Goal: Task Accomplishment & Management: Complete application form

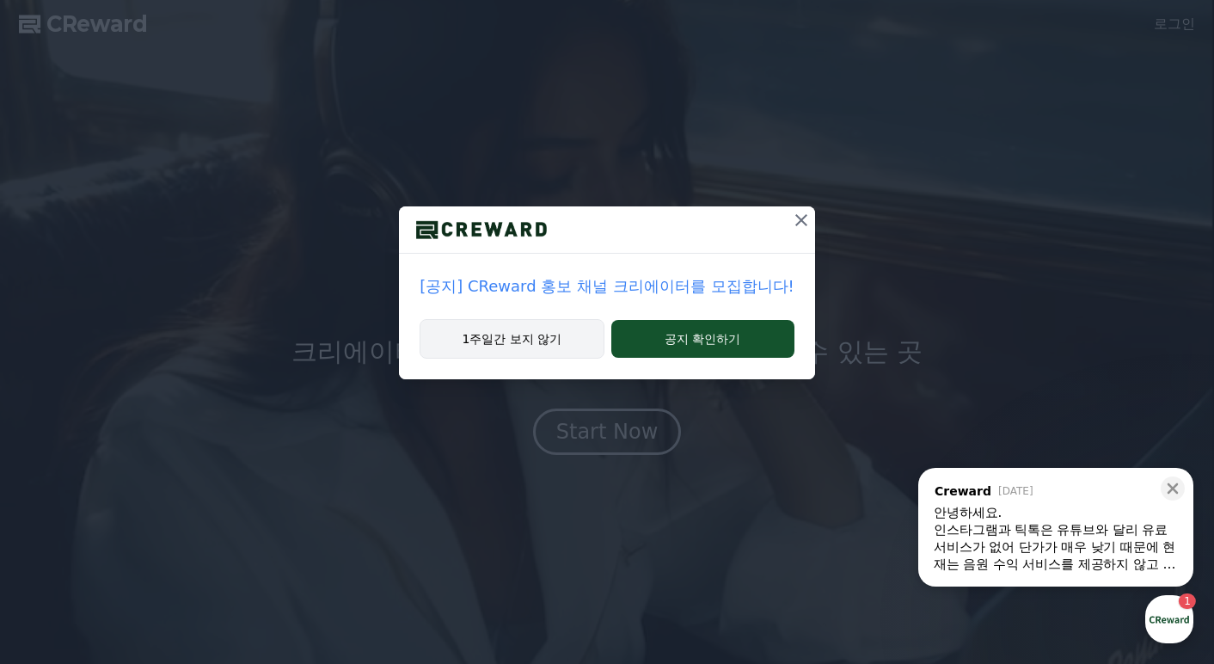
click at [561, 351] on button "1주일간 보지 않기" at bounding box center [512, 339] width 184 height 40
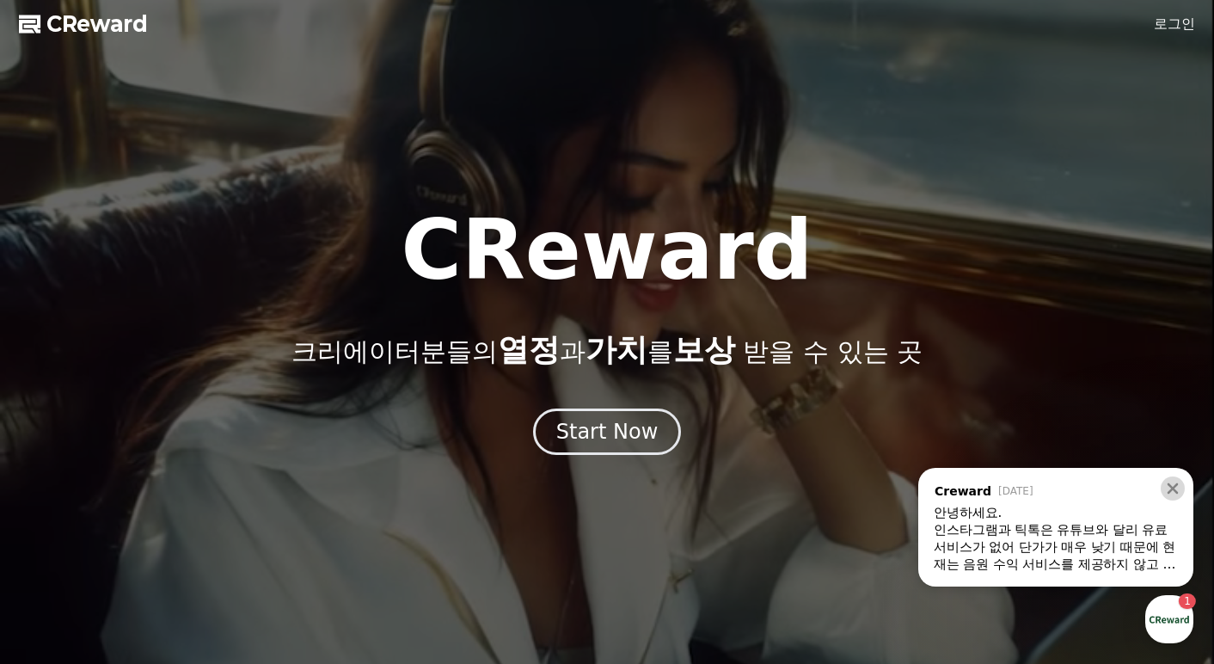
click at [1173, 495] on icon at bounding box center [1173, 488] width 17 height 17
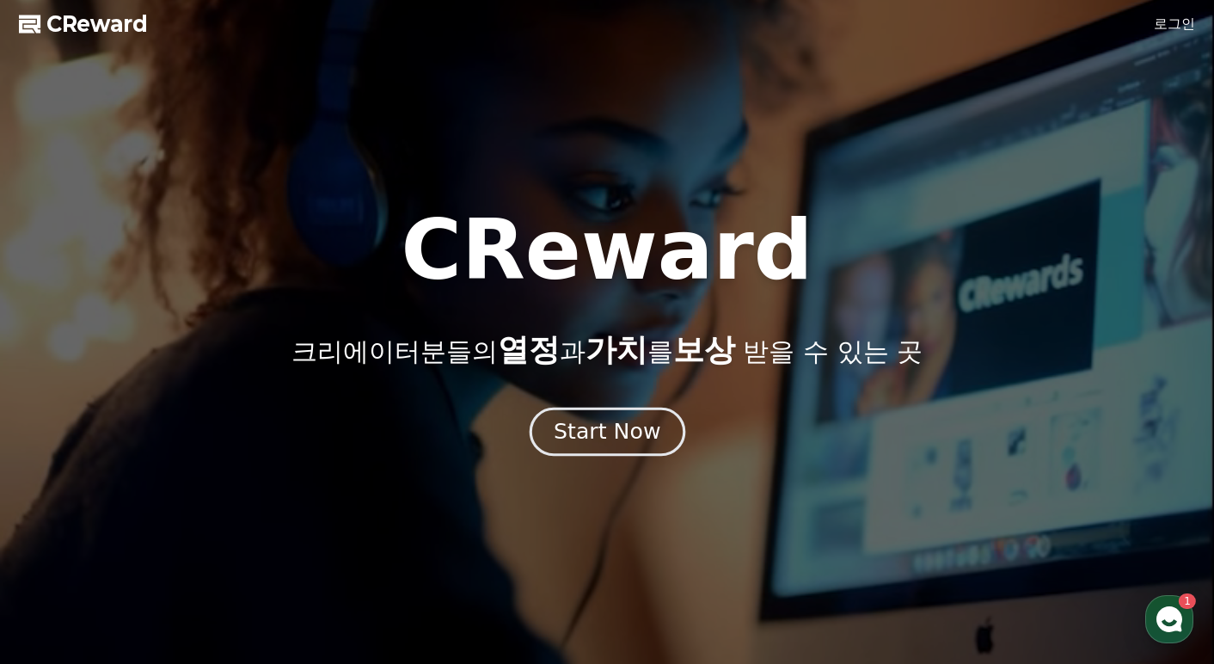
click at [624, 428] on div "Start Now" at bounding box center [607, 431] width 107 height 29
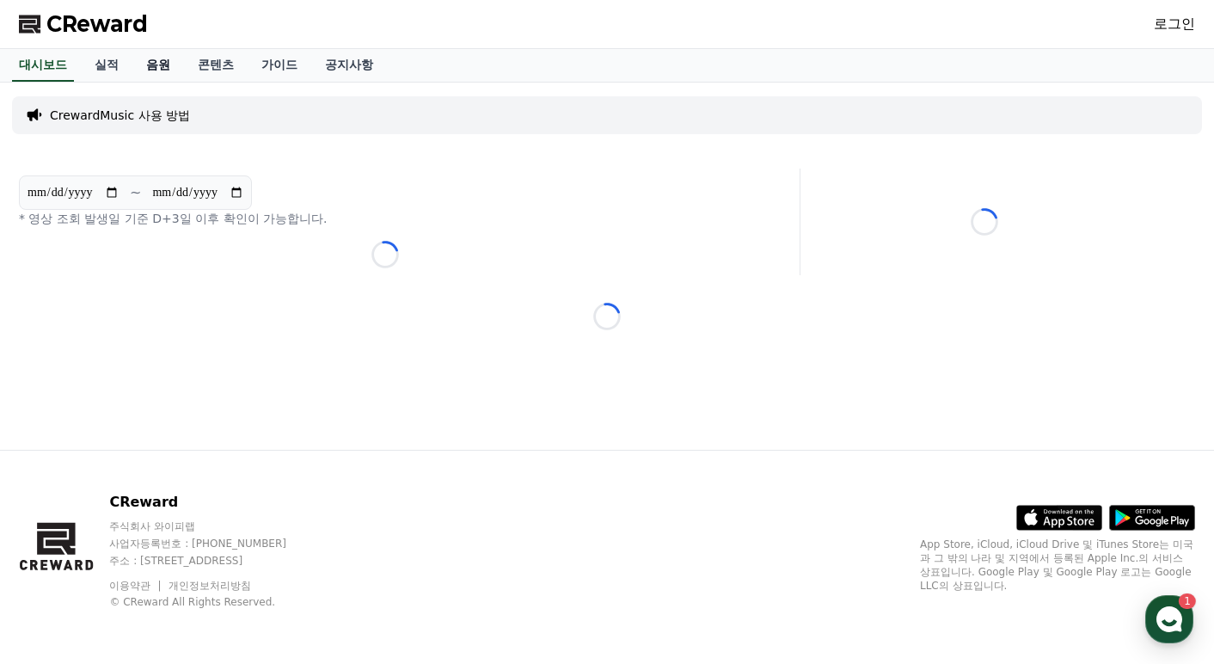
click at [146, 66] on link "음원" at bounding box center [158, 65] width 52 height 33
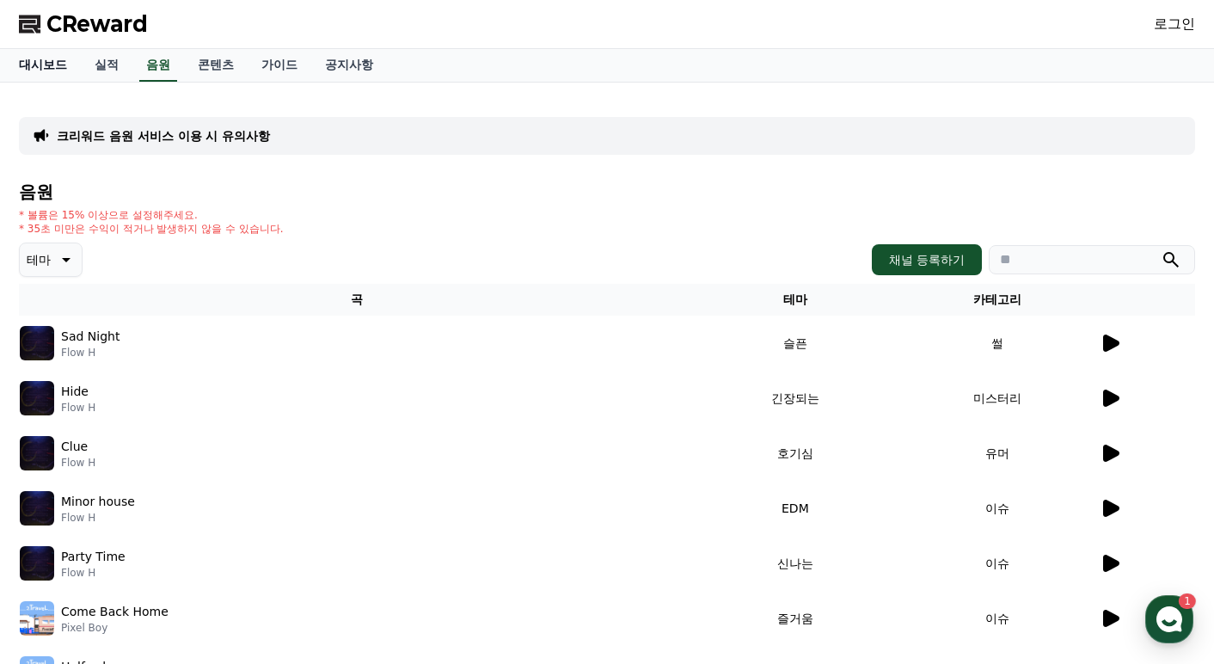
click at [60, 66] on link "대시보드" at bounding box center [43, 65] width 76 height 33
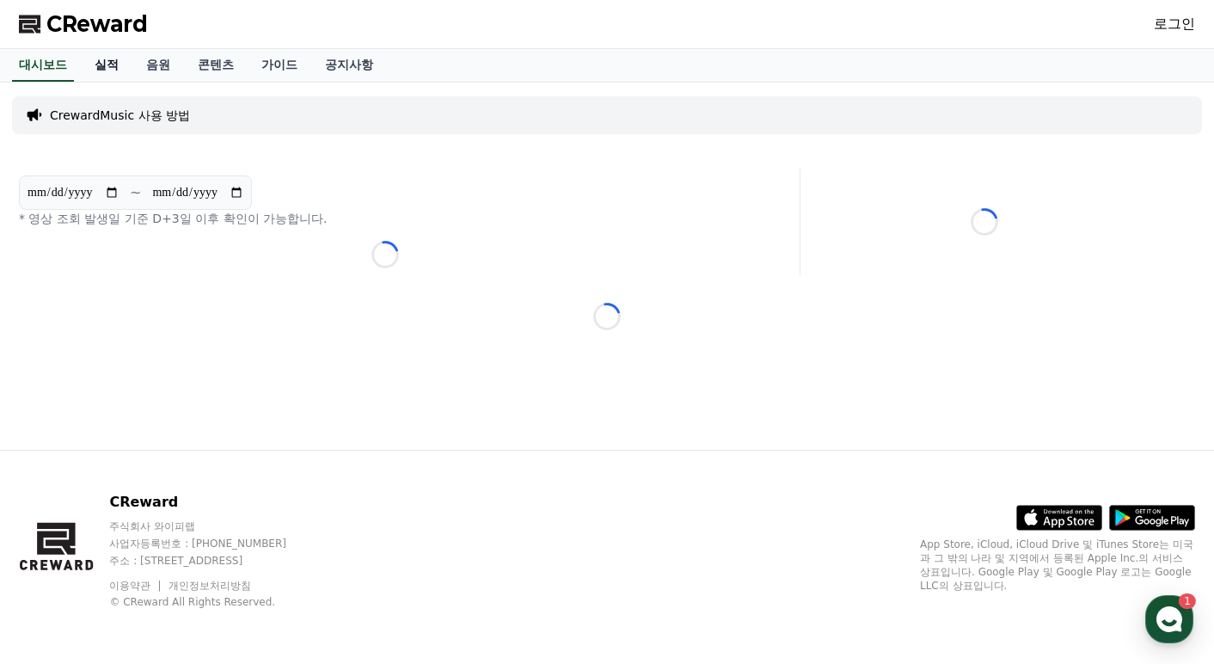
click at [97, 65] on link "실적" at bounding box center [107, 65] width 52 height 33
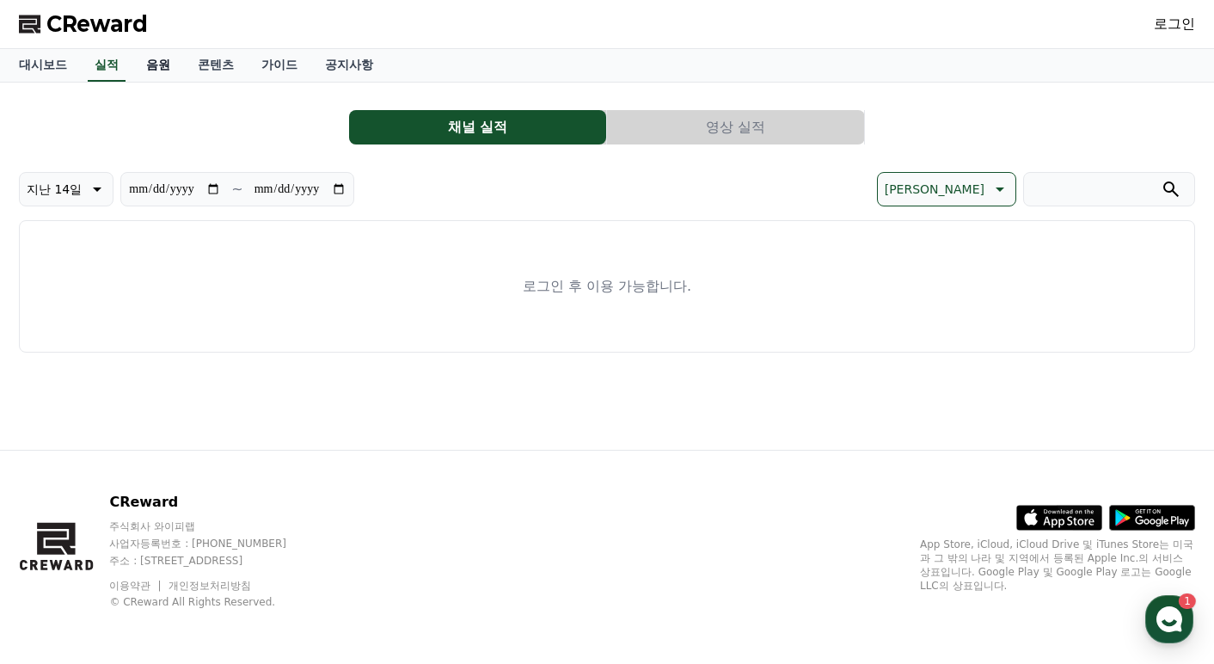
click at [144, 68] on link "음원" at bounding box center [158, 65] width 52 height 33
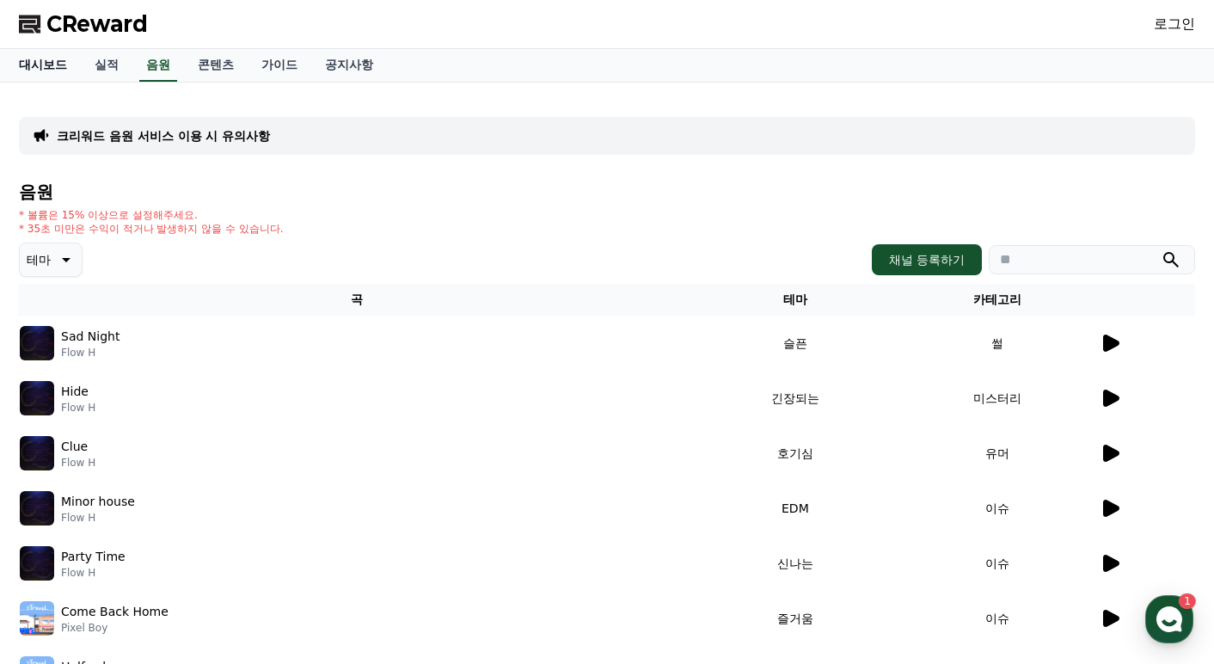
click at [34, 70] on link "대시보드" at bounding box center [43, 65] width 76 height 33
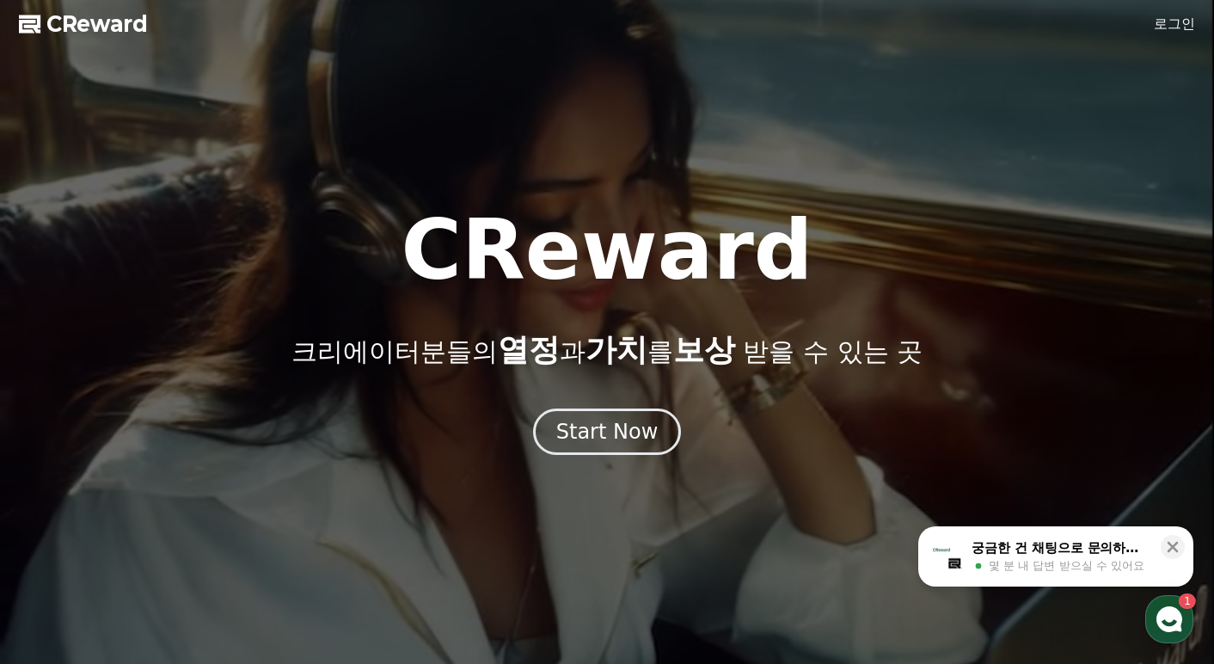
click at [1183, 10] on div at bounding box center [607, 332] width 1214 height 664
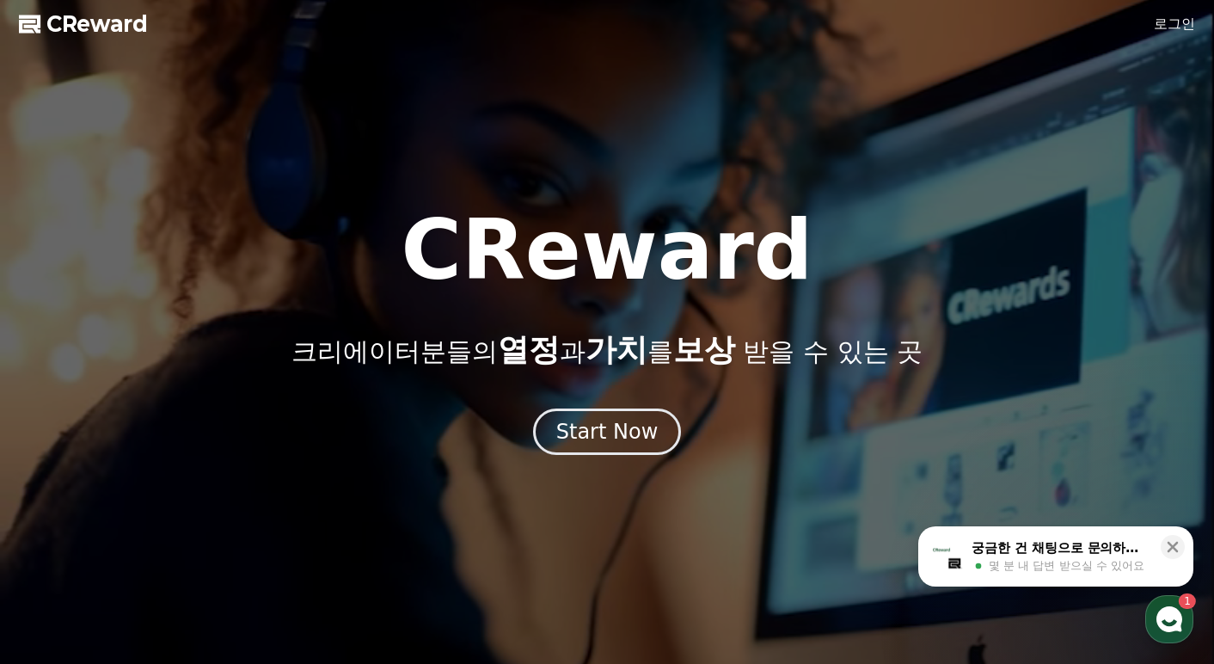
click at [1183, 19] on link "로그인" at bounding box center [1174, 24] width 41 height 21
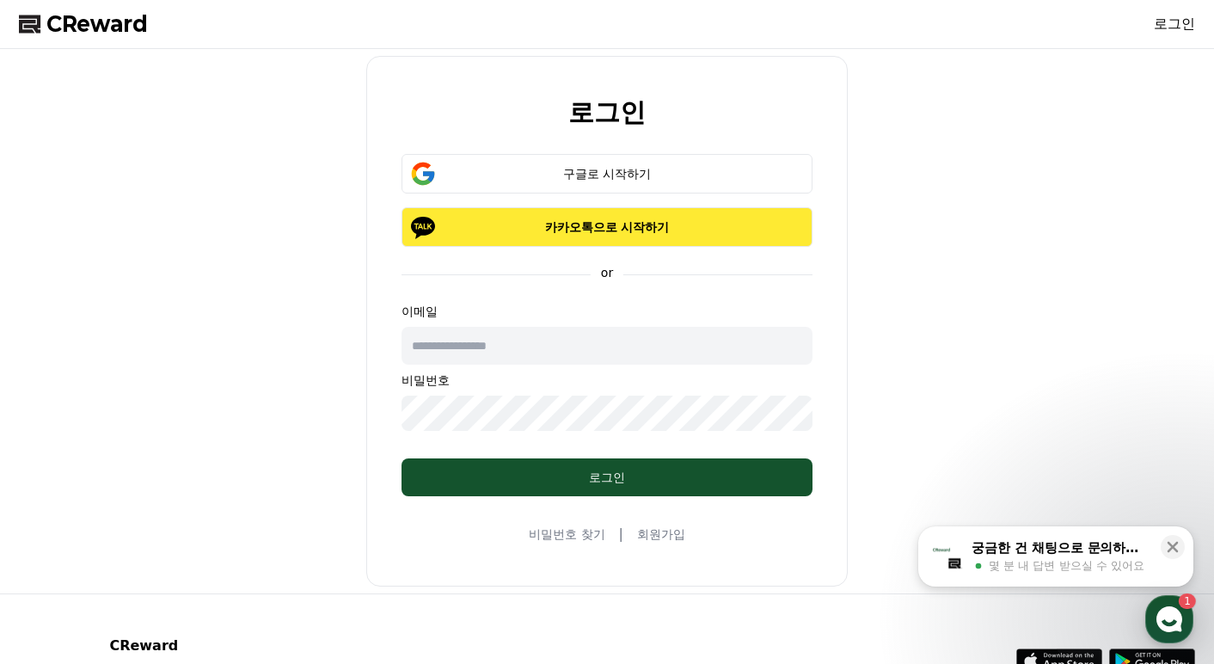
click at [508, 232] on p "카카오톡으로 시작하기" at bounding box center [607, 226] width 361 height 17
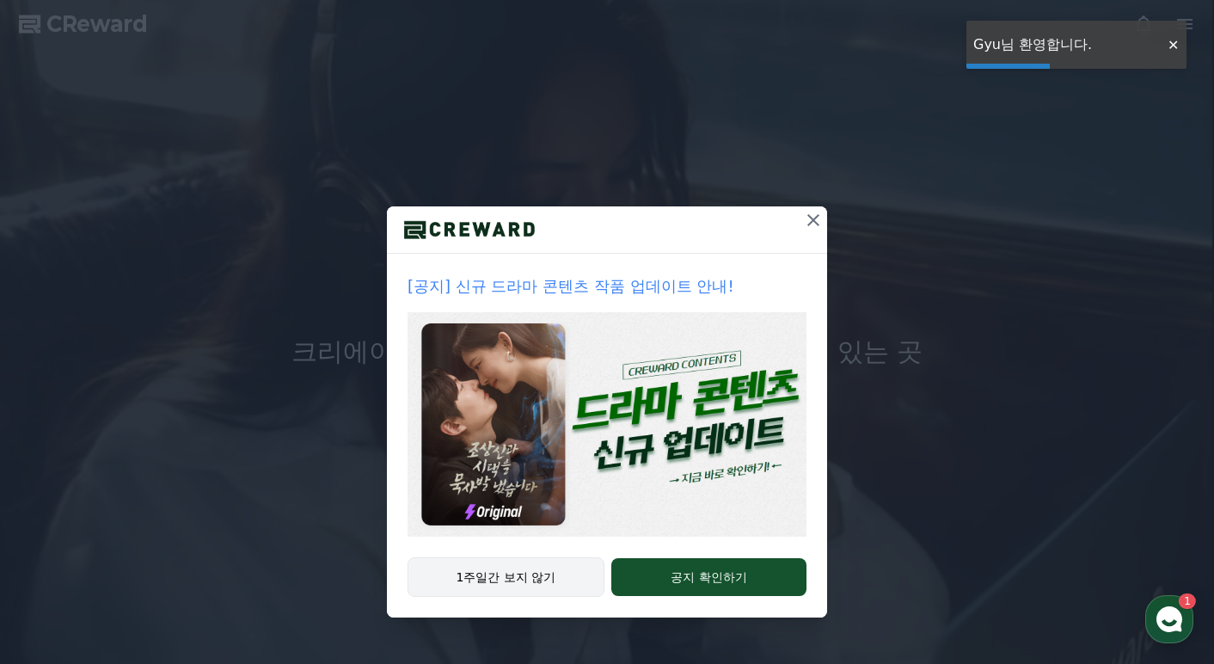
click at [555, 589] on button "1주일간 보지 않기" at bounding box center [506, 577] width 197 height 40
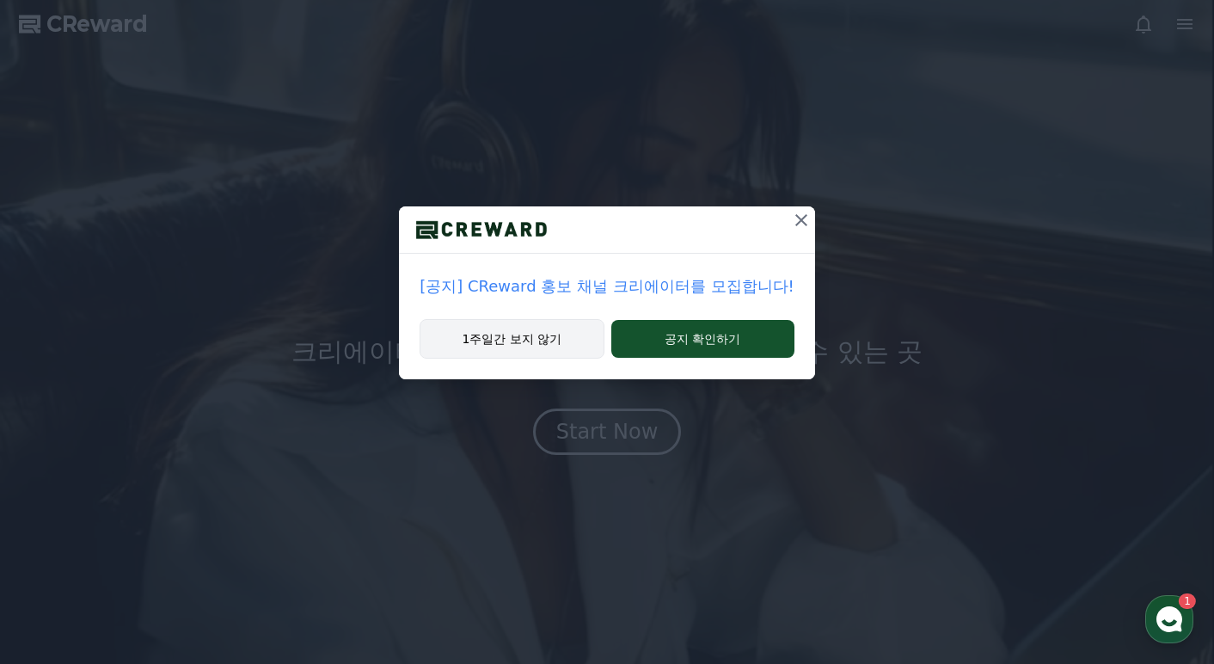
click at [544, 338] on button "1주일간 보지 않기" at bounding box center [512, 339] width 184 height 40
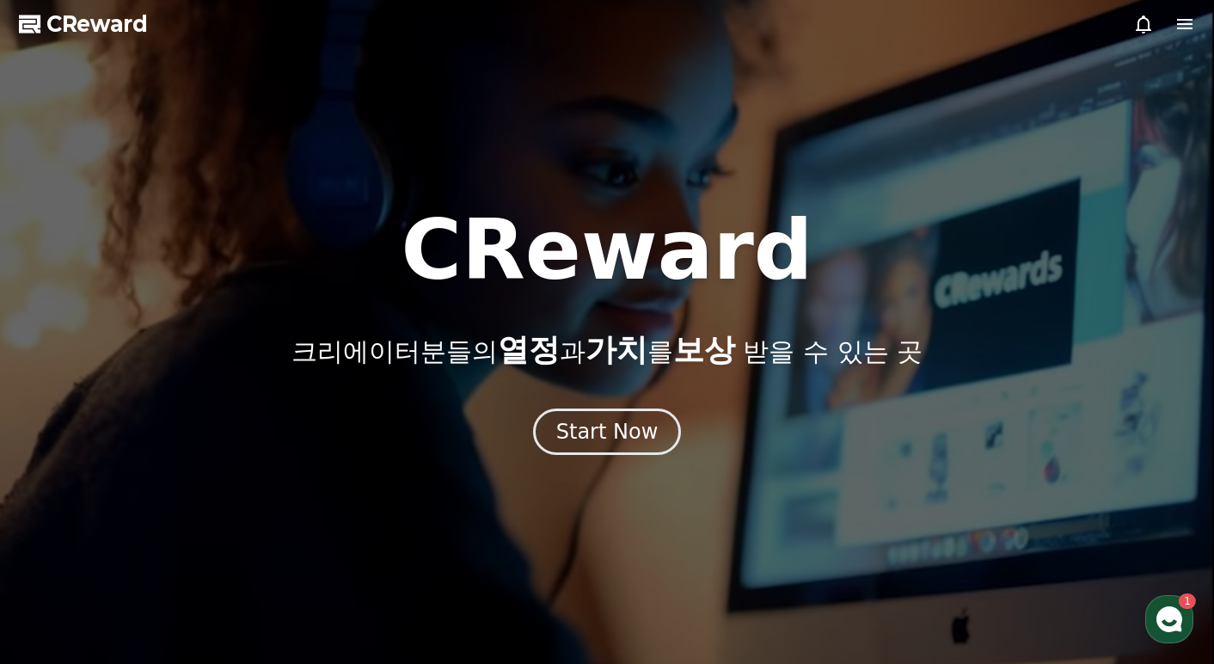
click at [1163, 22] on div at bounding box center [1165, 24] width 62 height 21
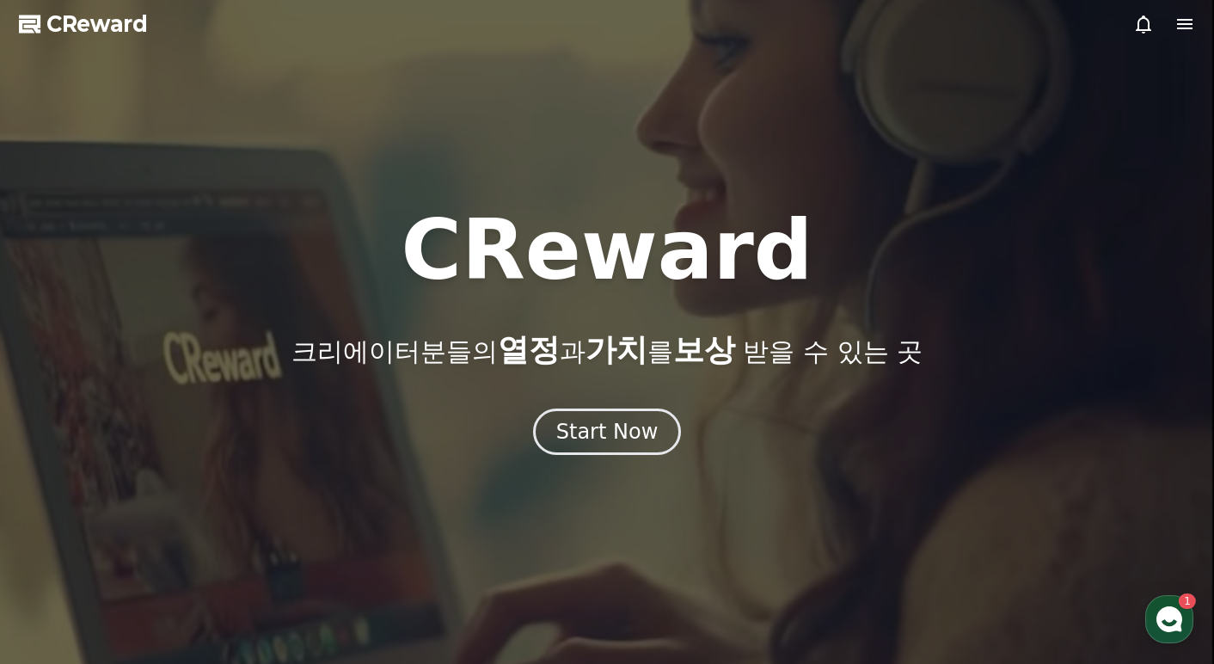
click at [1178, 22] on icon at bounding box center [1185, 24] width 21 height 21
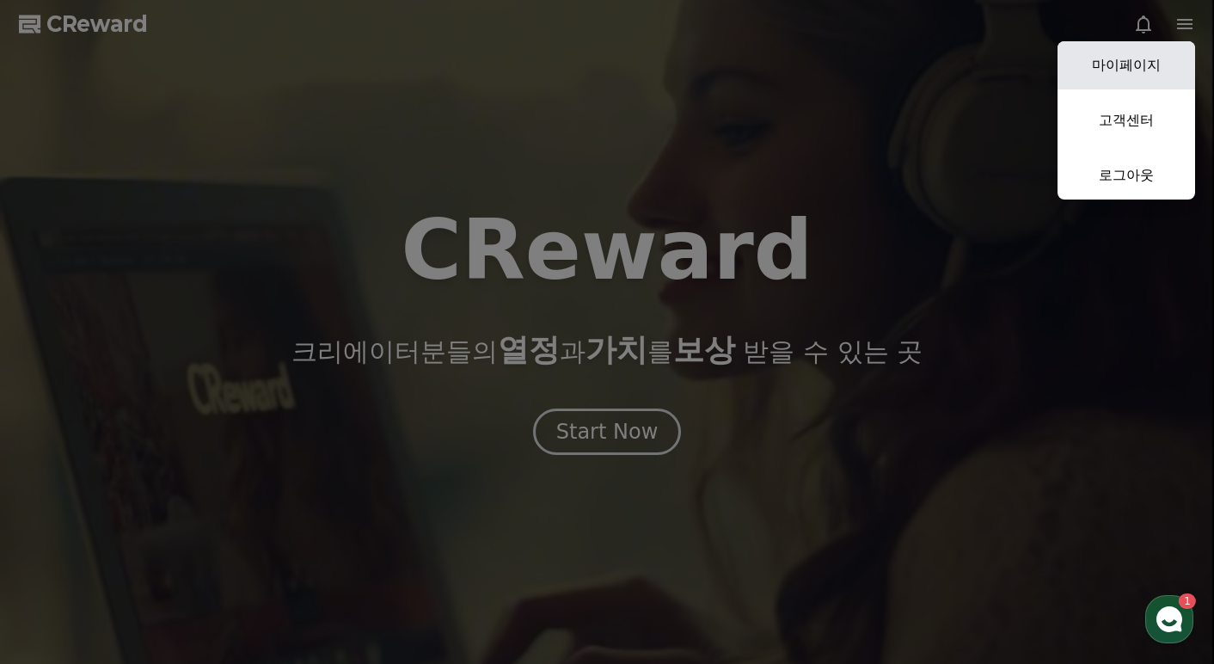
click at [1142, 58] on link "마이페이지" at bounding box center [1127, 65] width 138 height 48
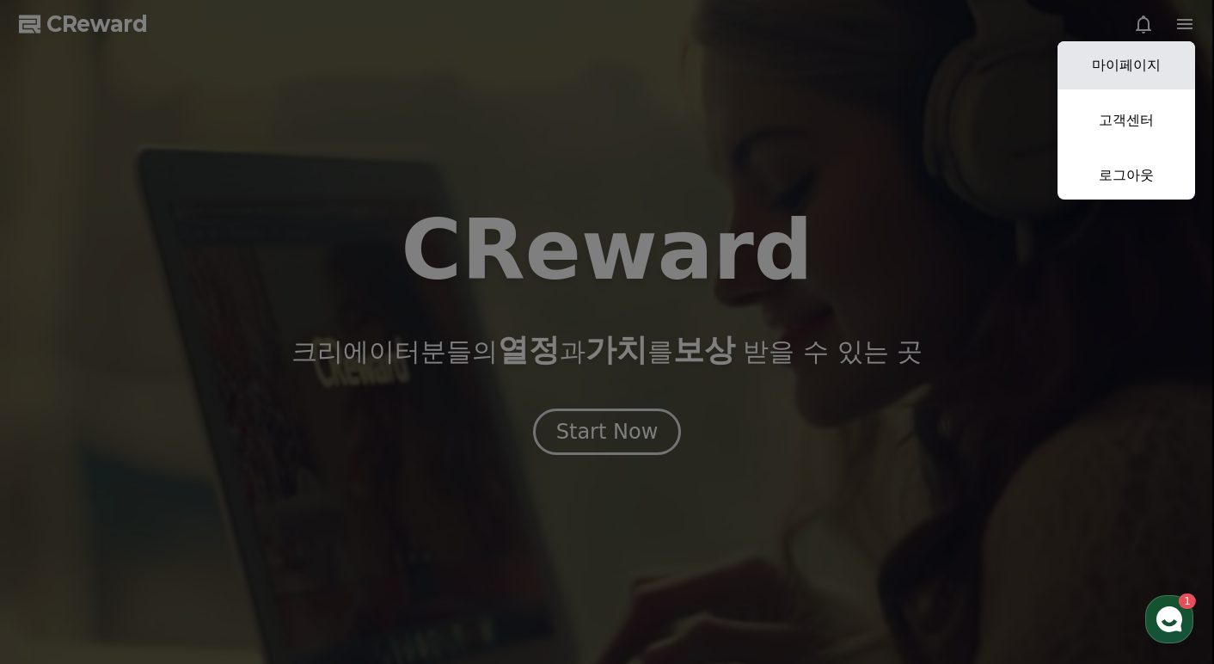
select select "**********"
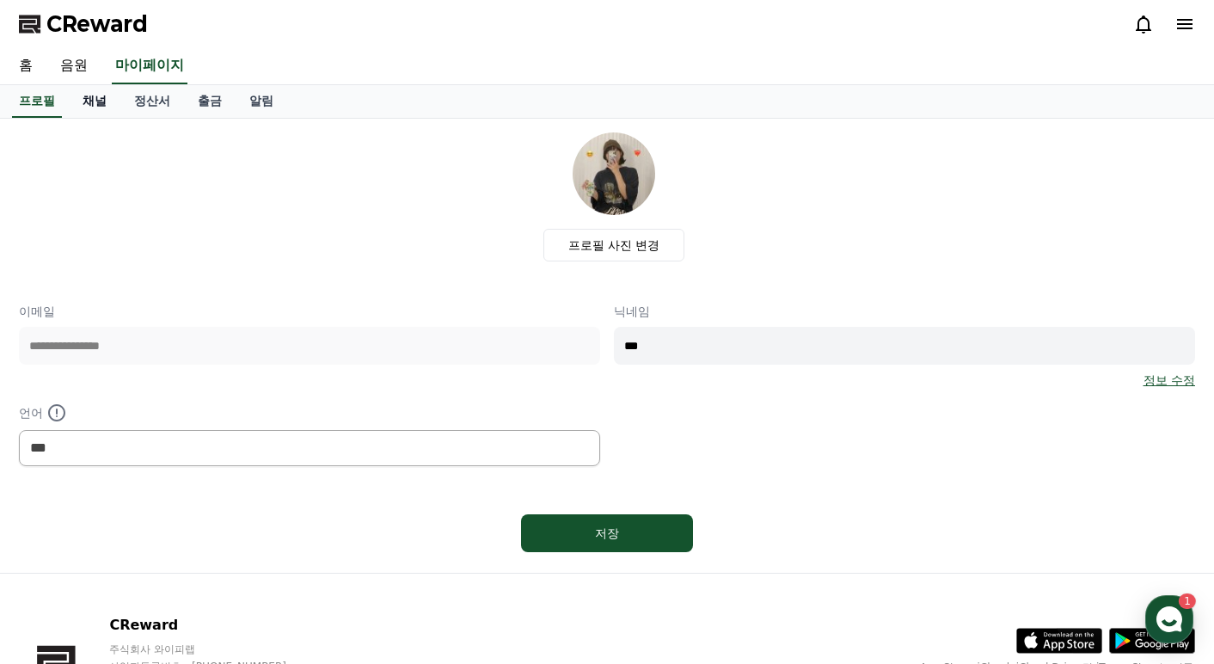
click at [77, 101] on link "채널" at bounding box center [95, 101] width 52 height 33
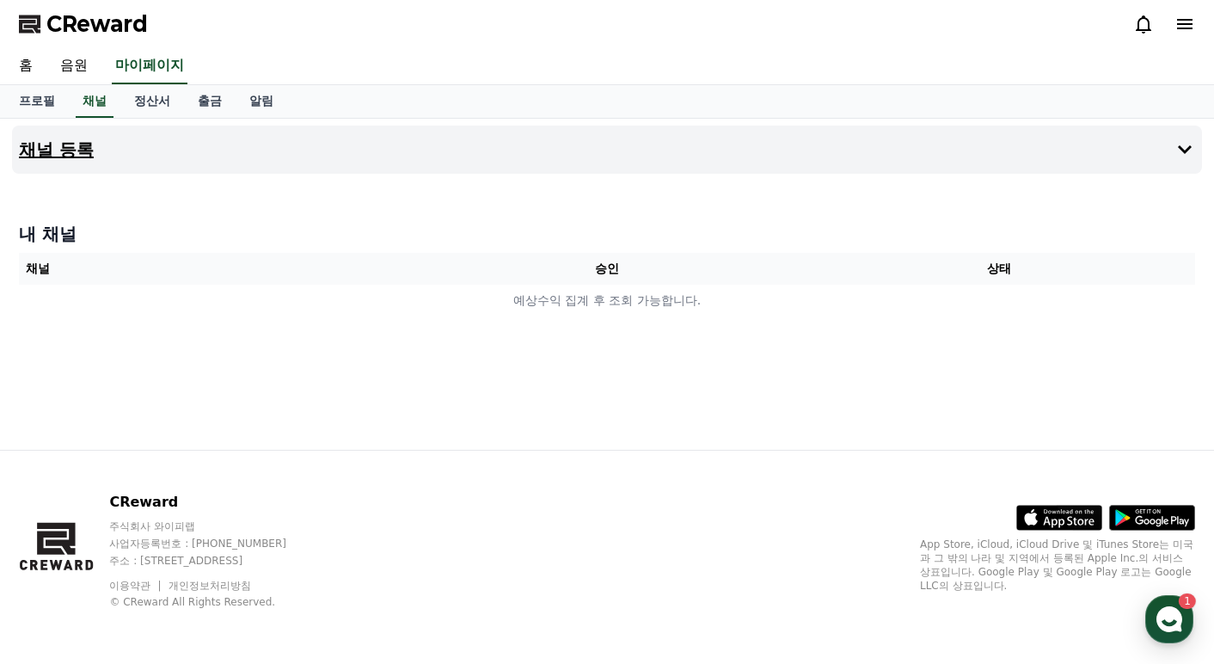
click at [74, 147] on h4 "채널 등록" at bounding box center [56, 149] width 75 height 19
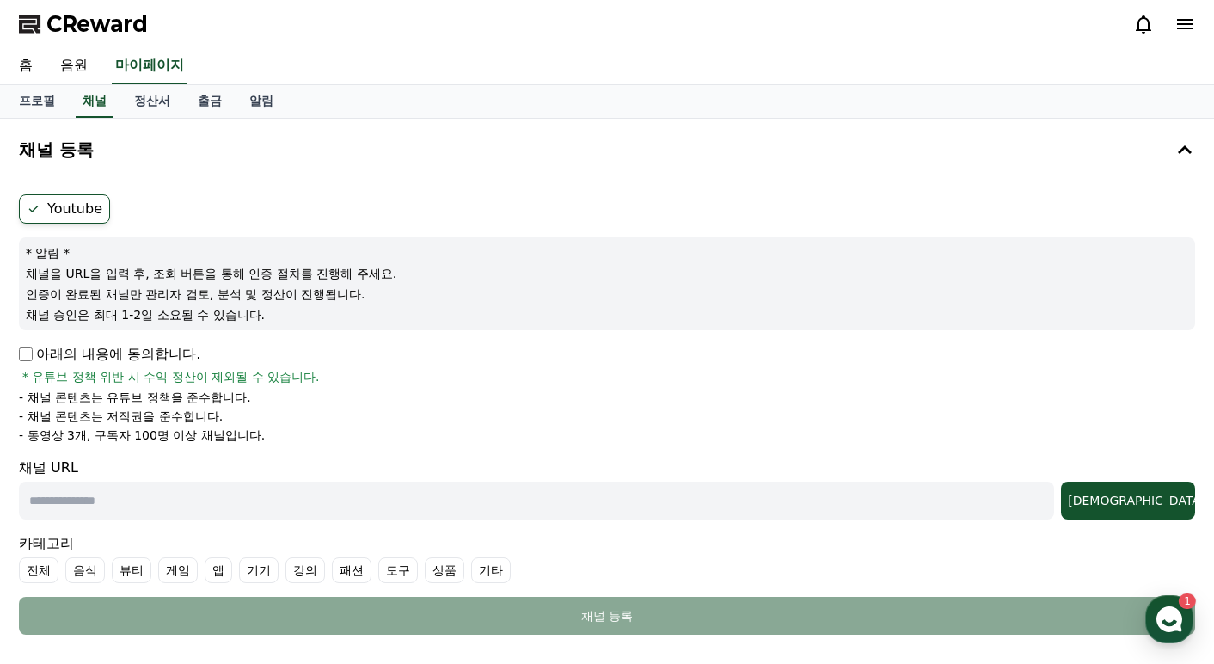
click at [198, 479] on div "채널 URL 조회" at bounding box center [607, 489] width 1177 height 62
click at [197, 483] on input "text" at bounding box center [537, 501] width 1036 height 38
paste input "**********"
click at [1147, 509] on button "조회" at bounding box center [1128, 501] width 134 height 38
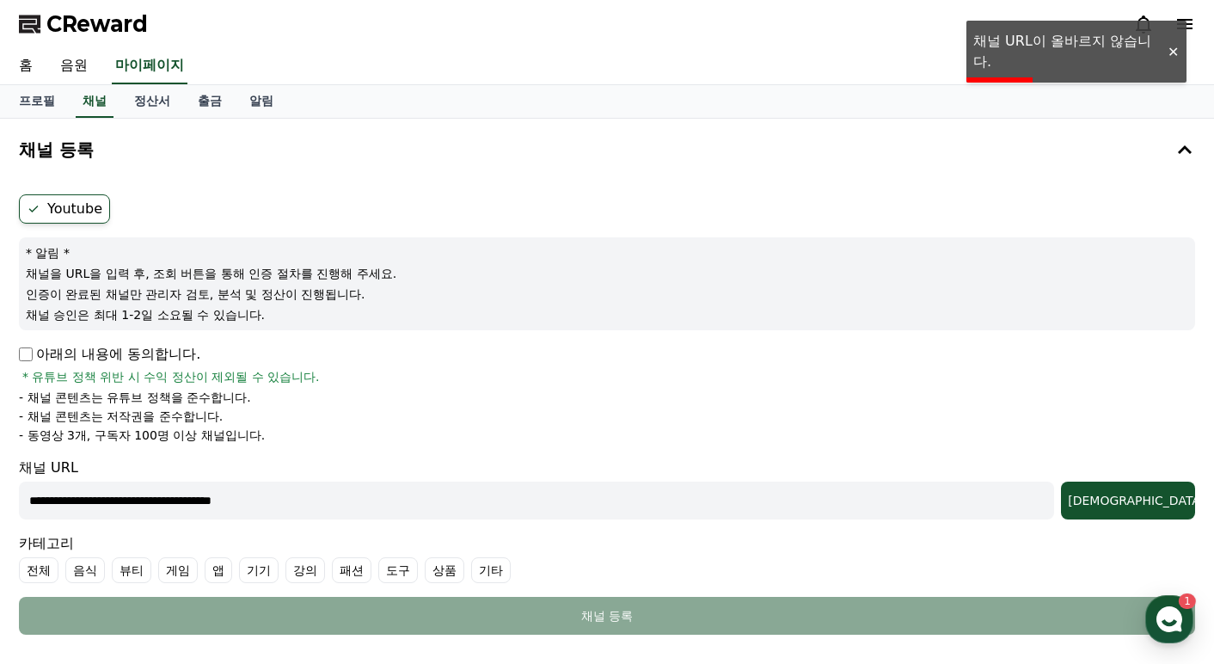
scroll to position [36, 0]
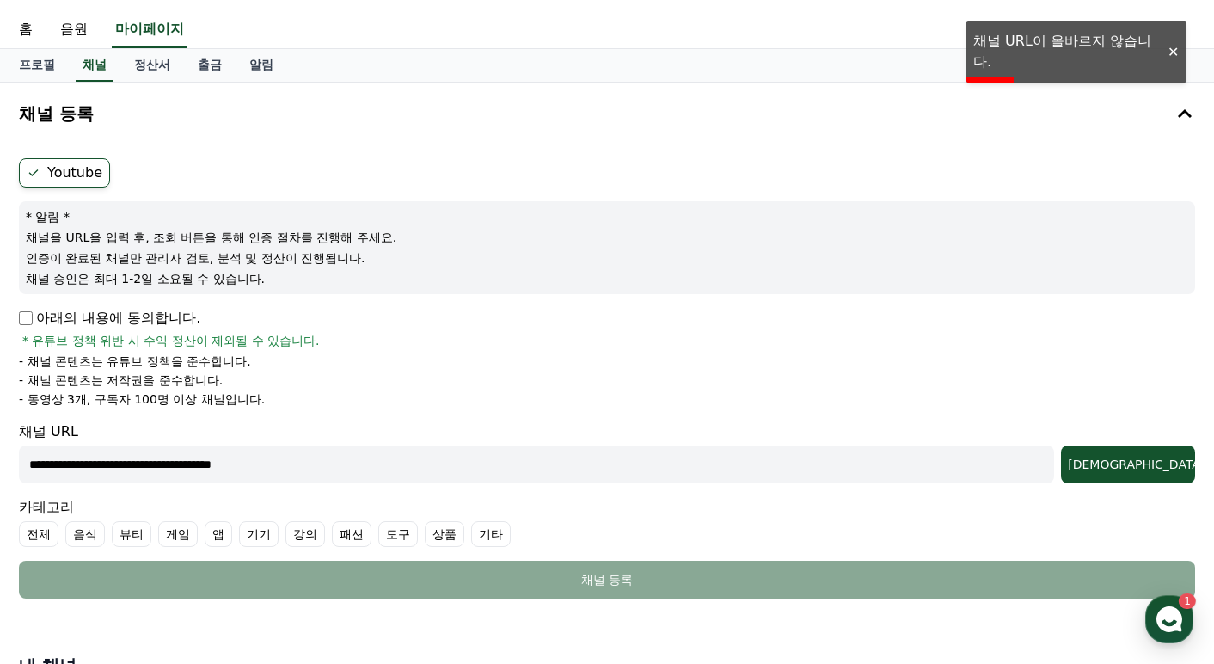
click at [353, 476] on input "**********" at bounding box center [537, 465] width 1036 height 38
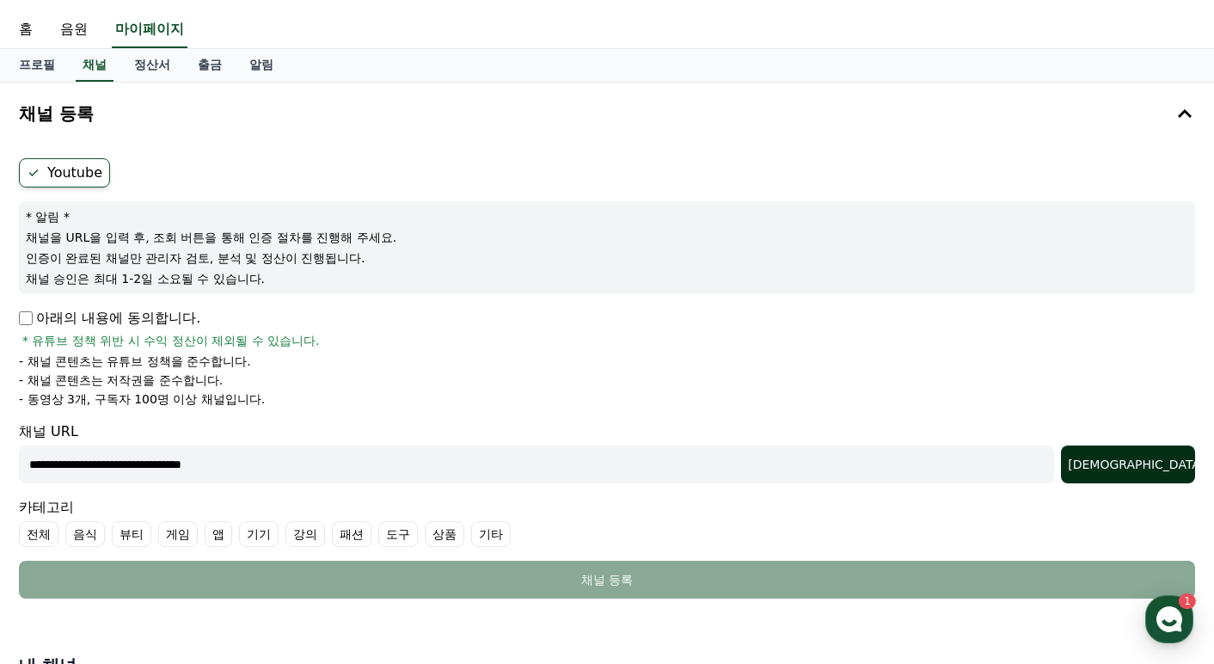
type input "**********"
click at [1161, 458] on div "조회" at bounding box center [1128, 464] width 120 height 17
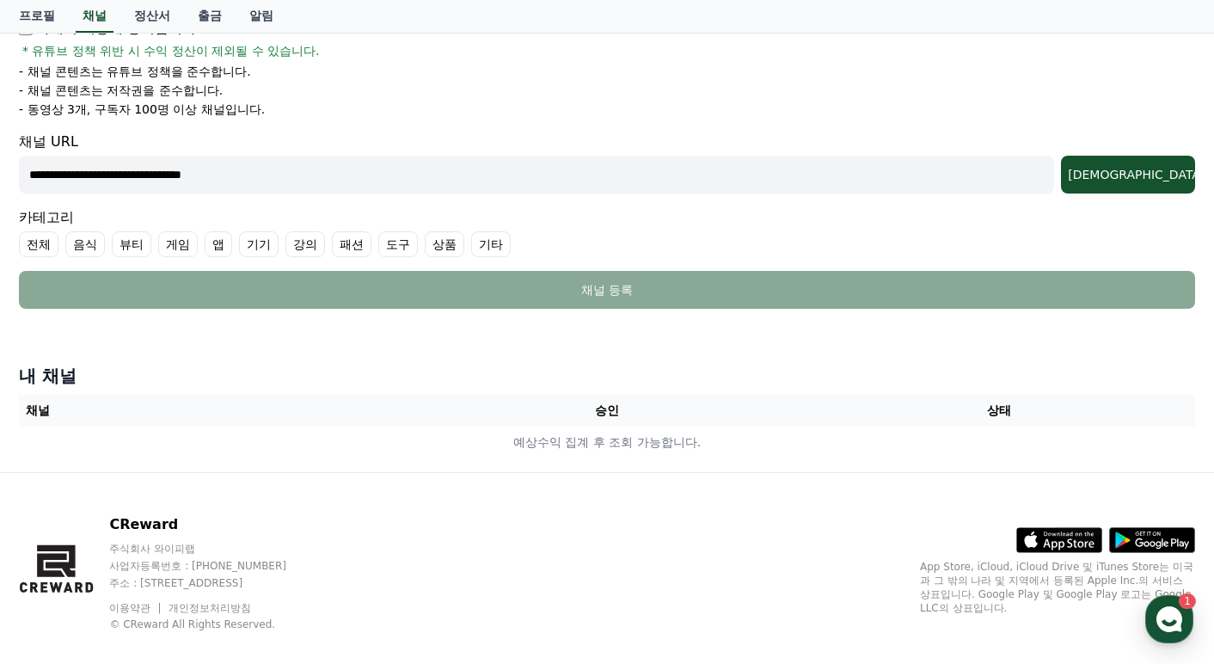
scroll to position [0, 0]
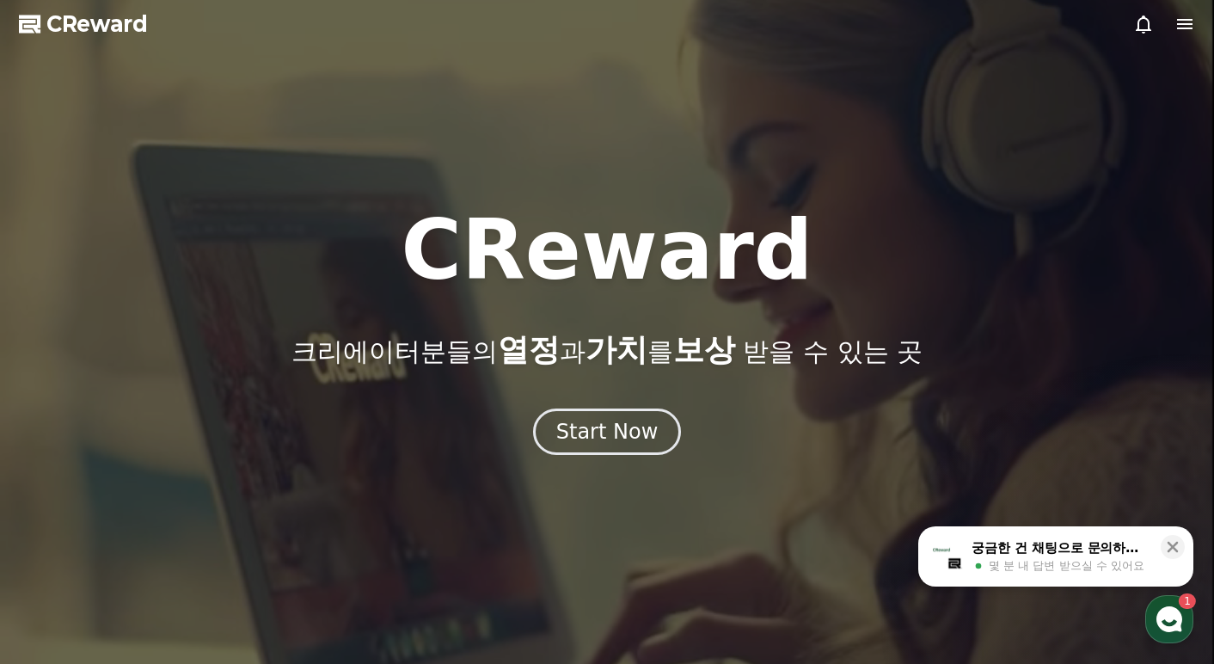
click at [1186, 30] on icon at bounding box center [1185, 24] width 21 height 21
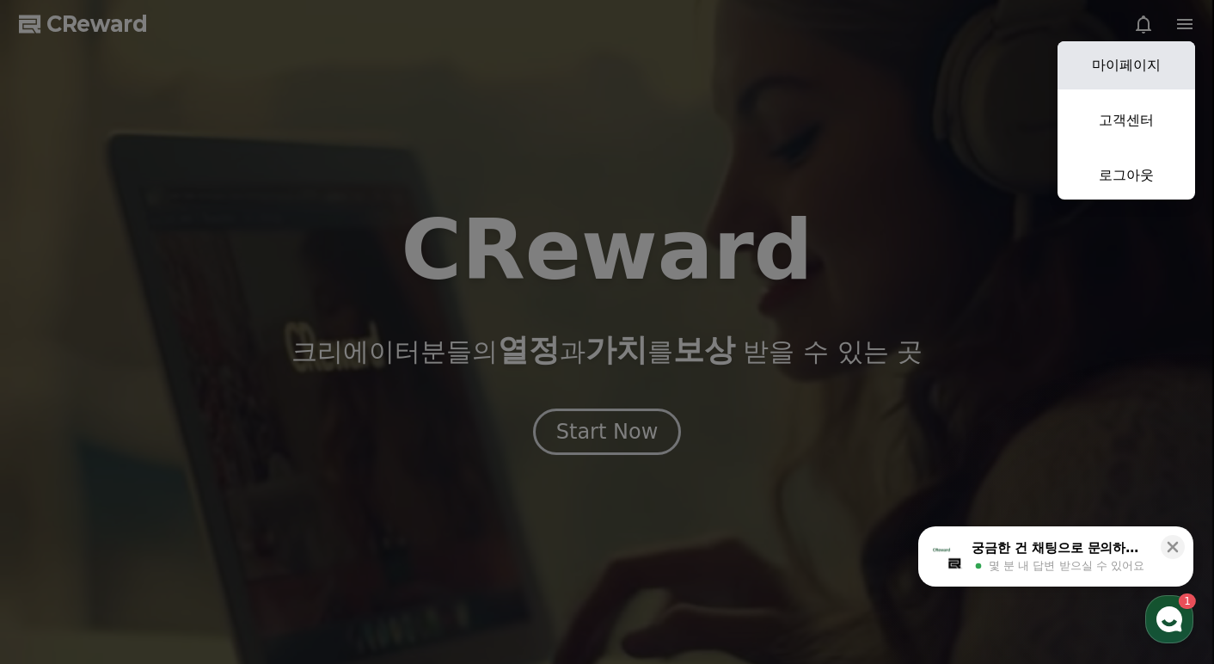
click at [1120, 65] on link "마이페이지" at bounding box center [1127, 65] width 138 height 48
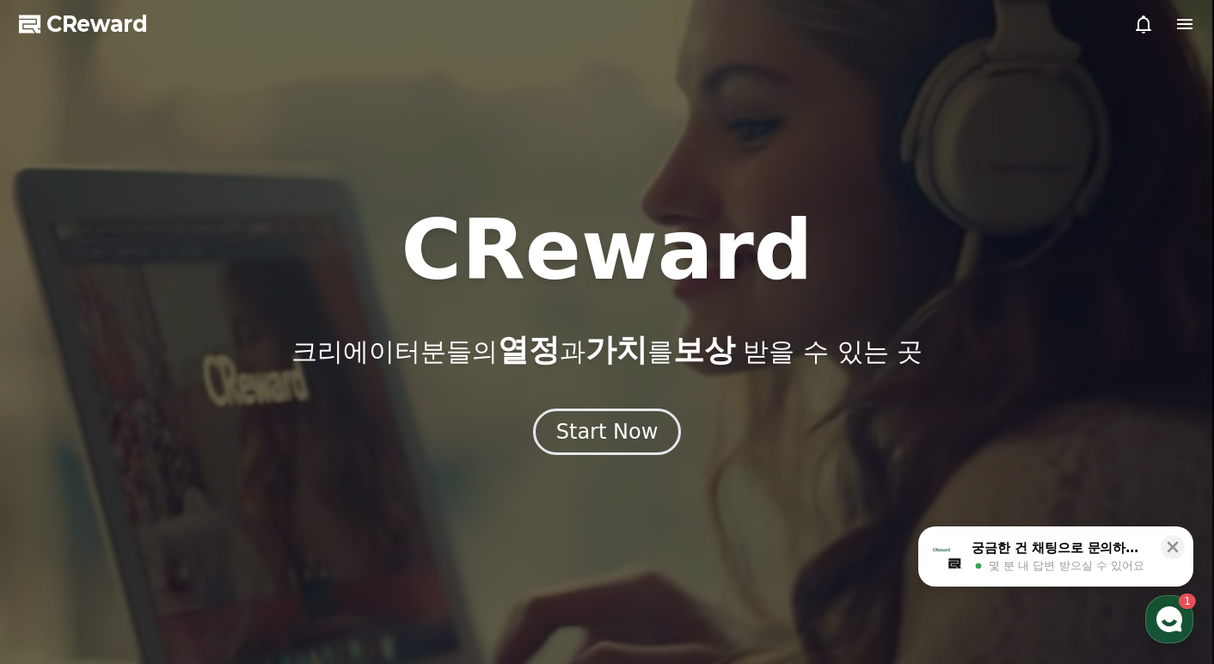
select select "**********"
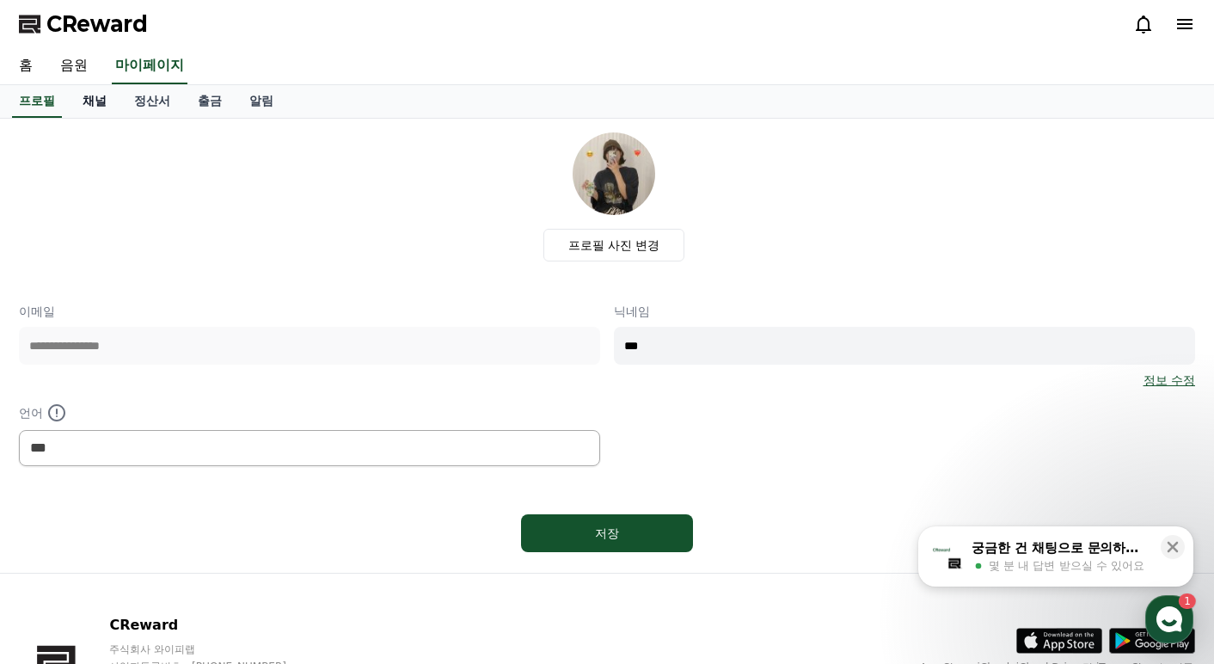
click at [87, 101] on link "채널" at bounding box center [95, 101] width 52 height 33
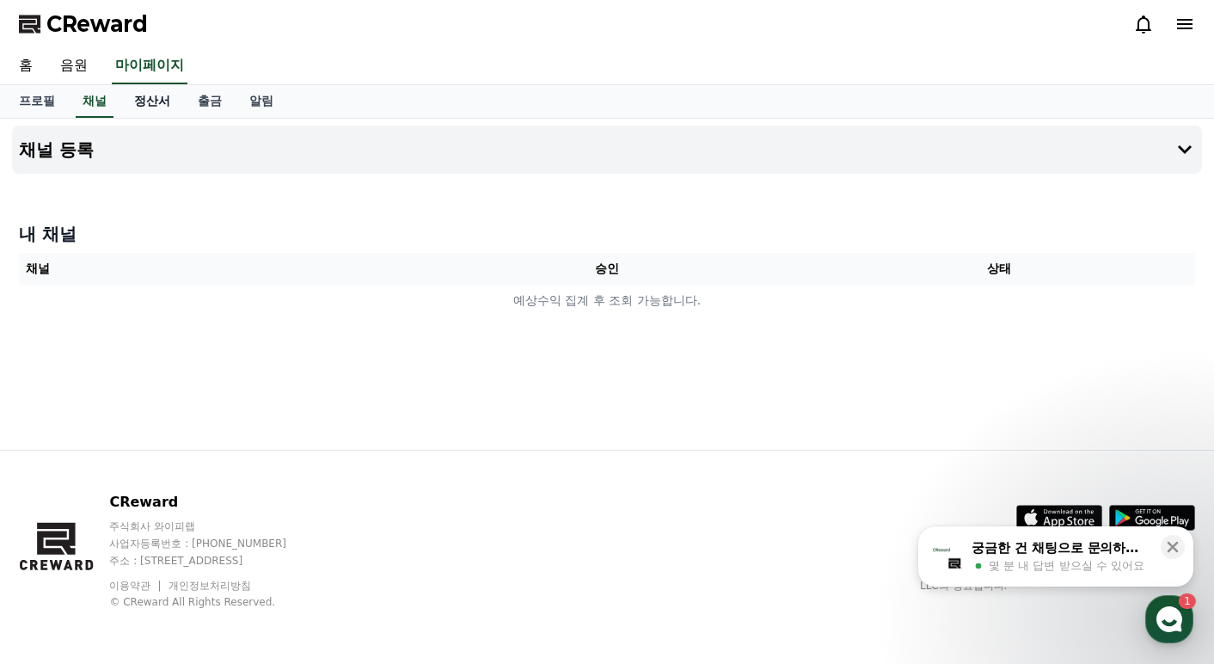
click at [137, 111] on link "정산서" at bounding box center [152, 101] width 64 height 33
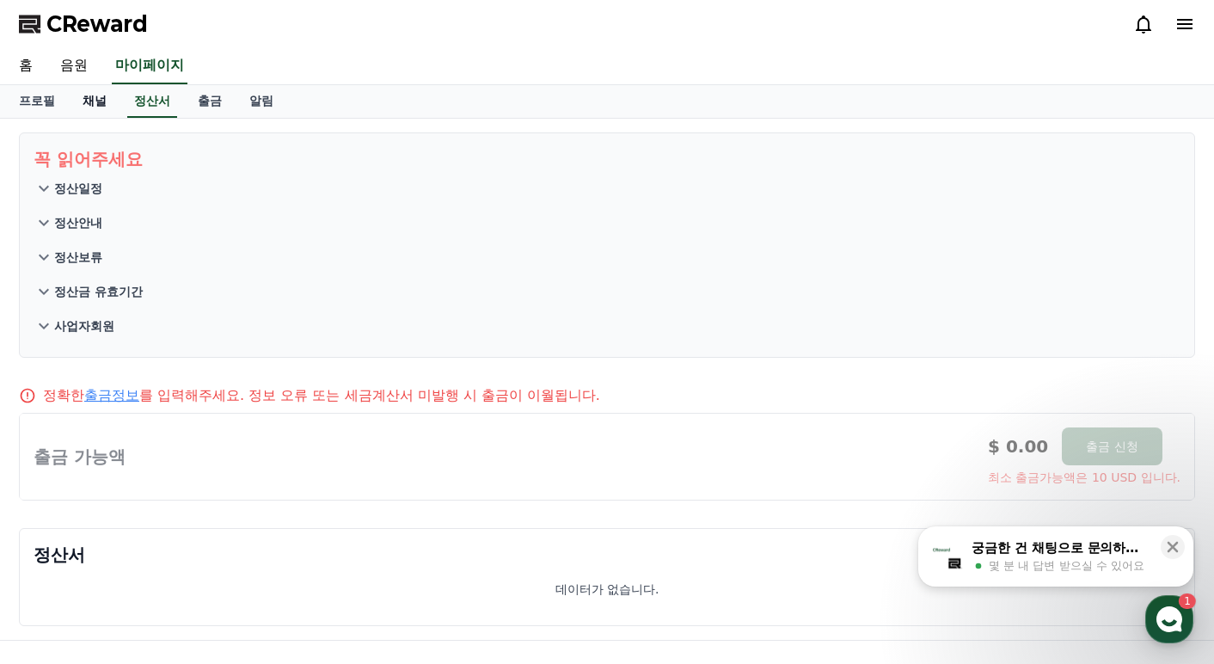
click at [101, 107] on link "채널" at bounding box center [95, 101] width 52 height 33
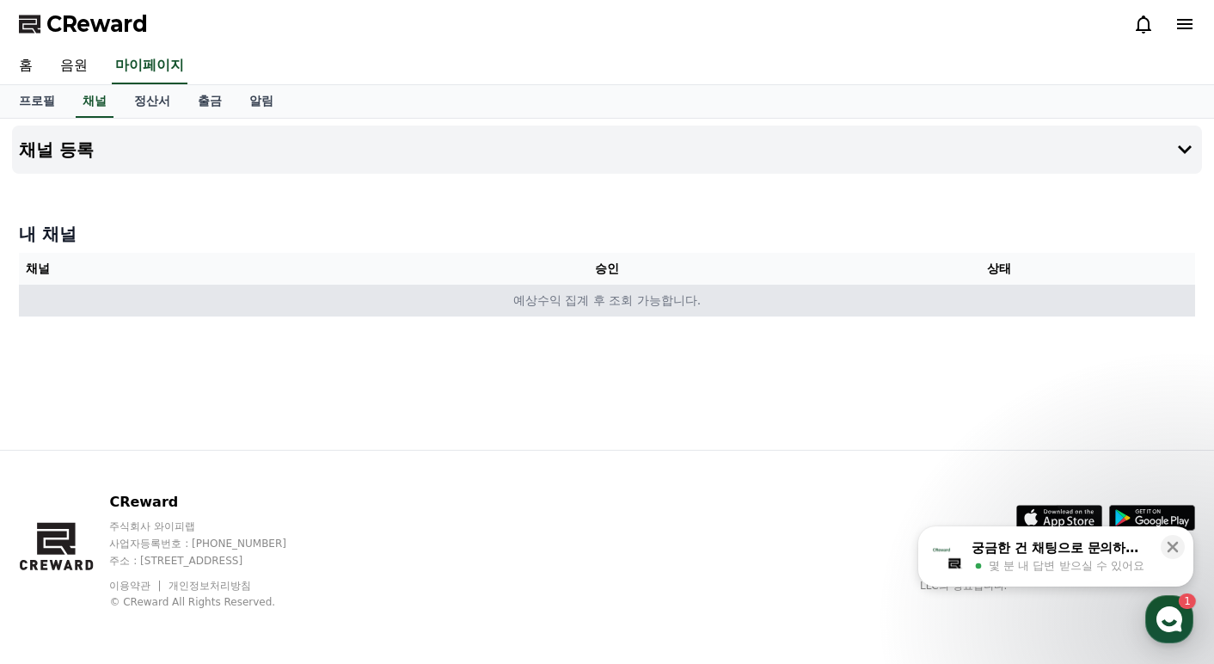
click at [575, 300] on td "예상수익 집계 후 조회 가능합니다." at bounding box center [607, 301] width 1177 height 32
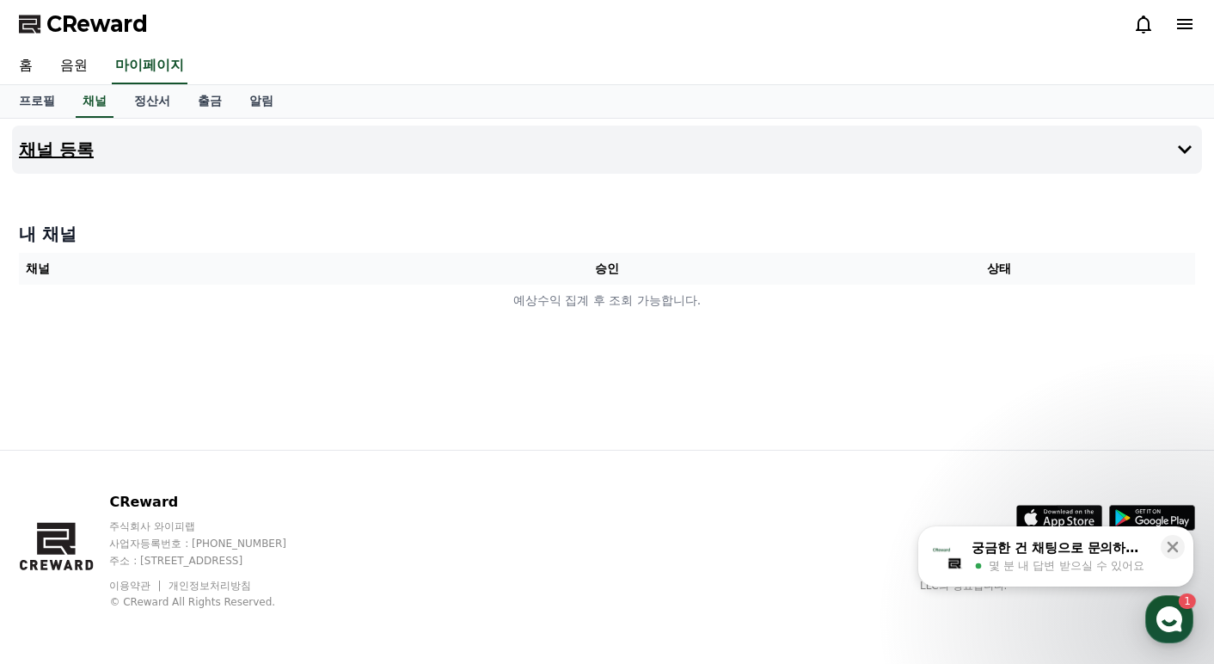
click at [44, 157] on h4 "채널 등록" at bounding box center [56, 149] width 75 height 19
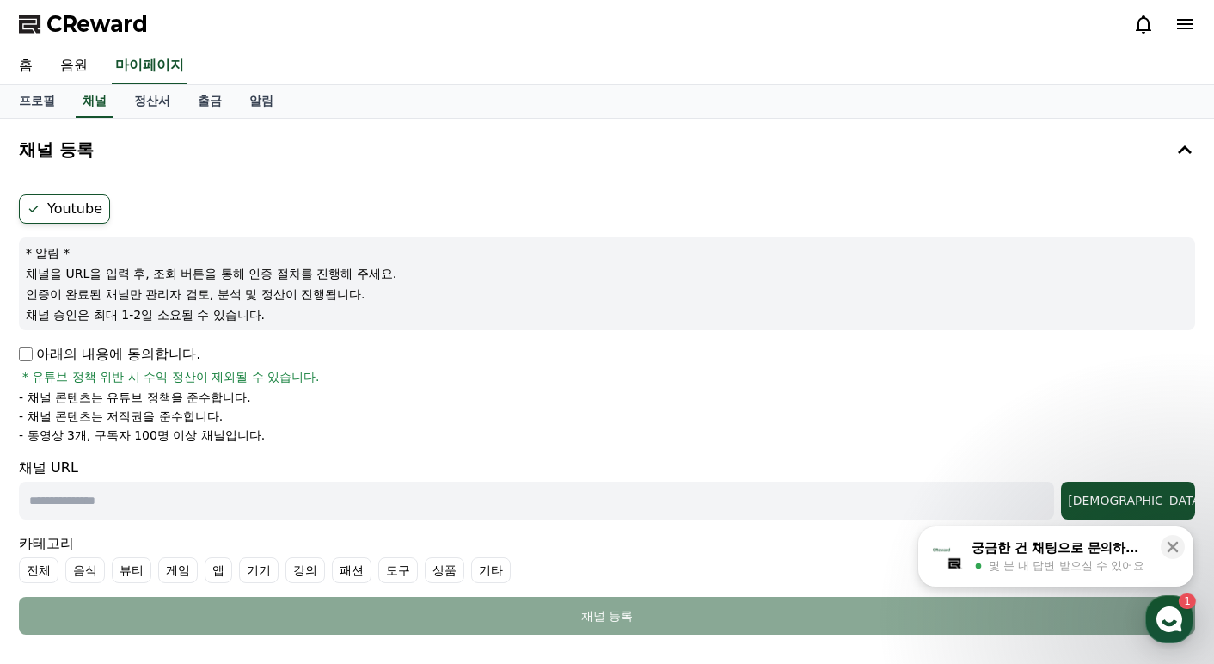
click at [58, 202] on label "Youtube" at bounding box center [64, 208] width 91 height 29
click at [40, 353] on p "아래의 내용에 동의합니다." at bounding box center [109, 354] width 181 height 21
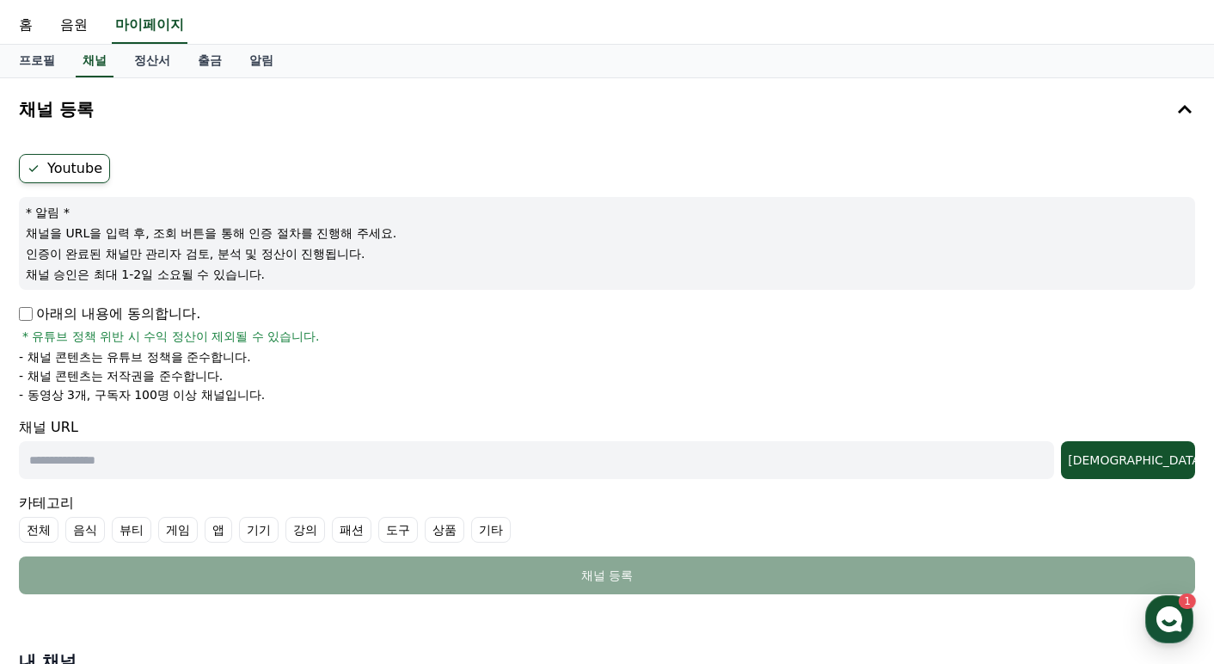
click at [159, 459] on input "text" at bounding box center [537, 460] width 1036 height 38
paste input "**********"
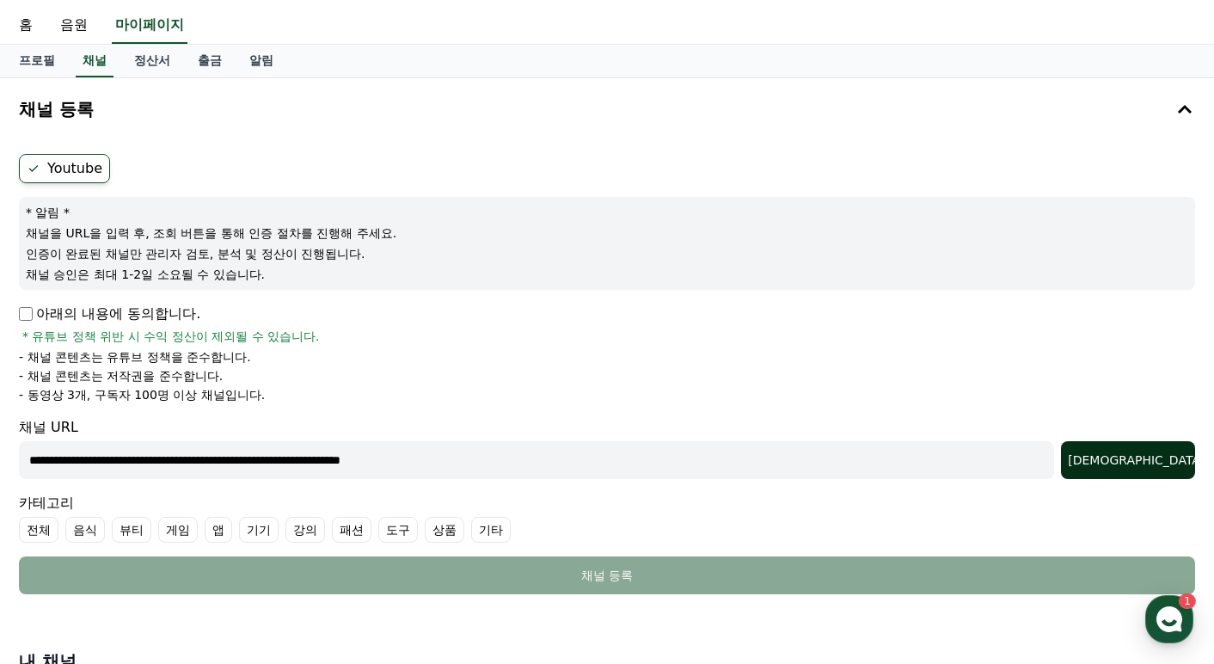
type input "**********"
click at [1173, 452] on div "조회" at bounding box center [1128, 460] width 120 height 17
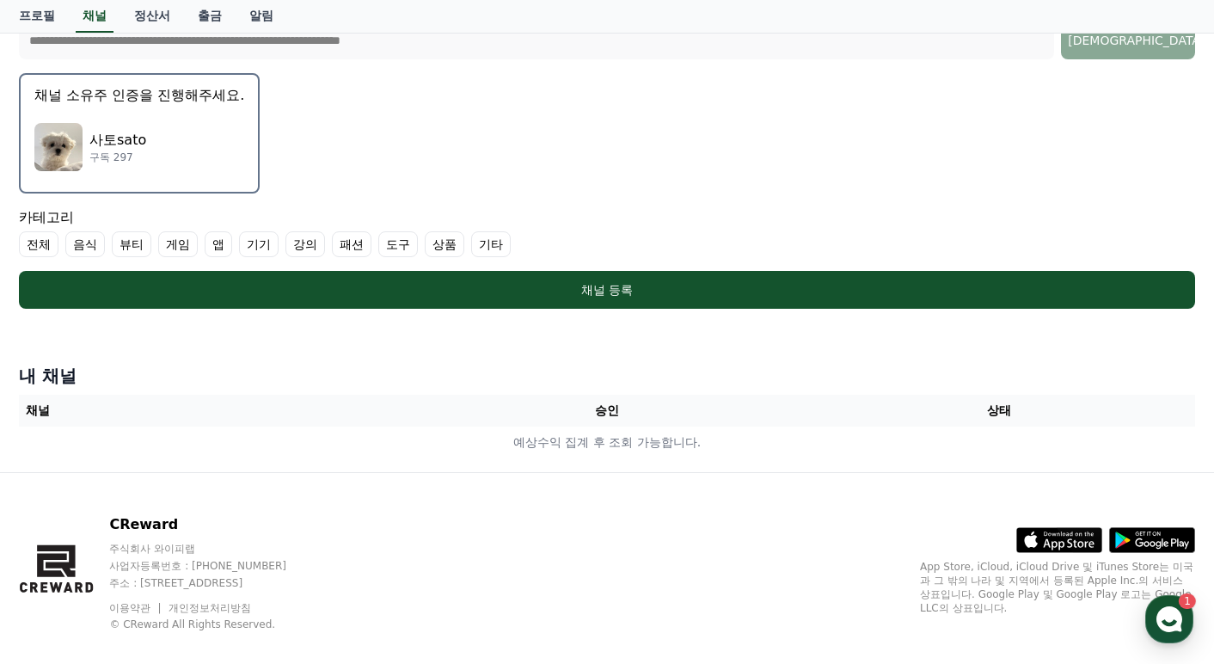
scroll to position [429, 0]
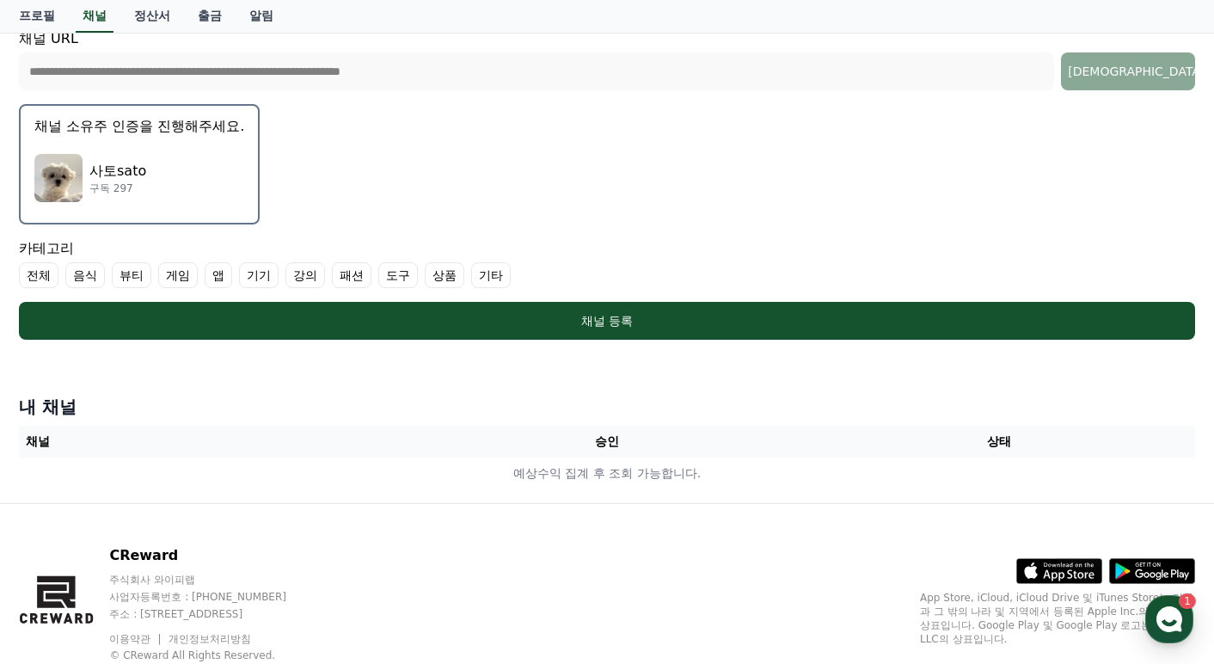
click at [78, 170] on img "button" at bounding box center [58, 178] width 48 height 48
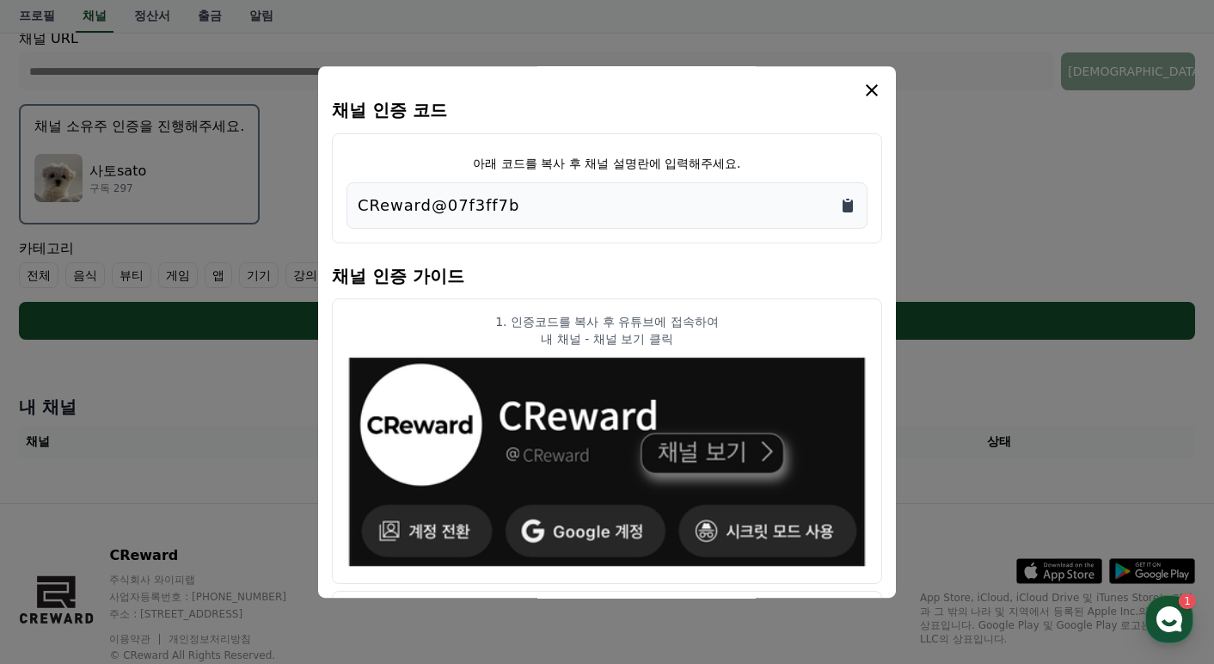
click at [851, 206] on icon "Copy to clipboard" at bounding box center [848, 206] width 10 height 13
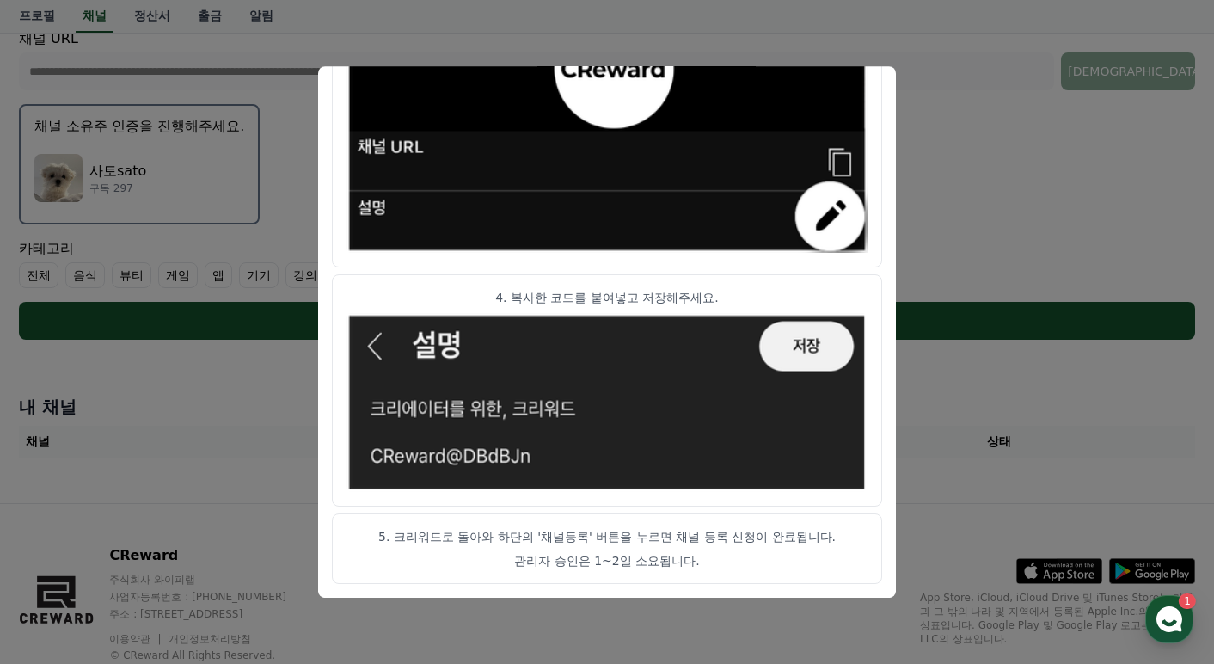
scroll to position [480, 0]
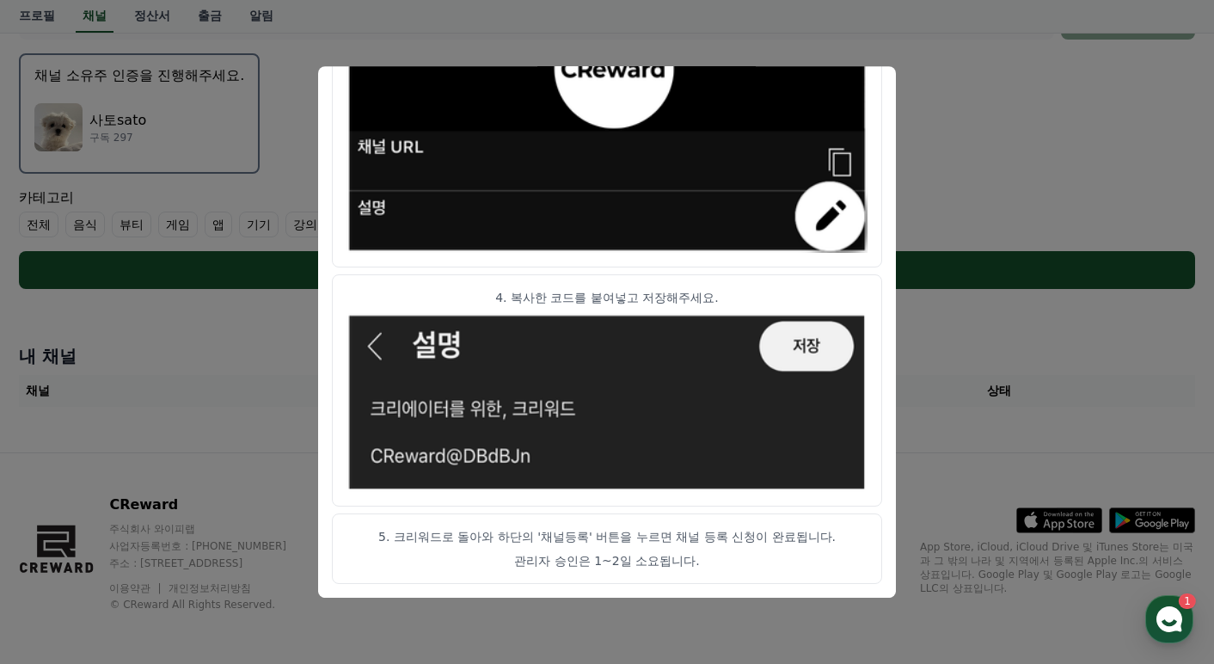
click at [982, 129] on button "close modal" at bounding box center [607, 332] width 1214 height 664
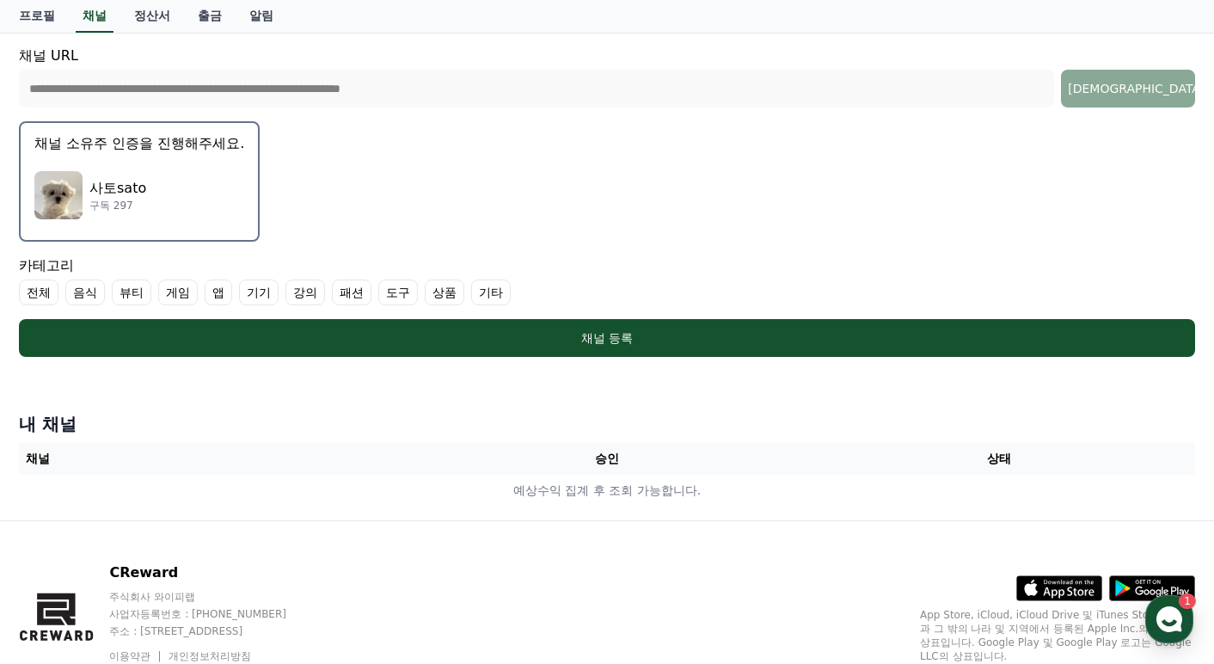
scroll to position [317, 0]
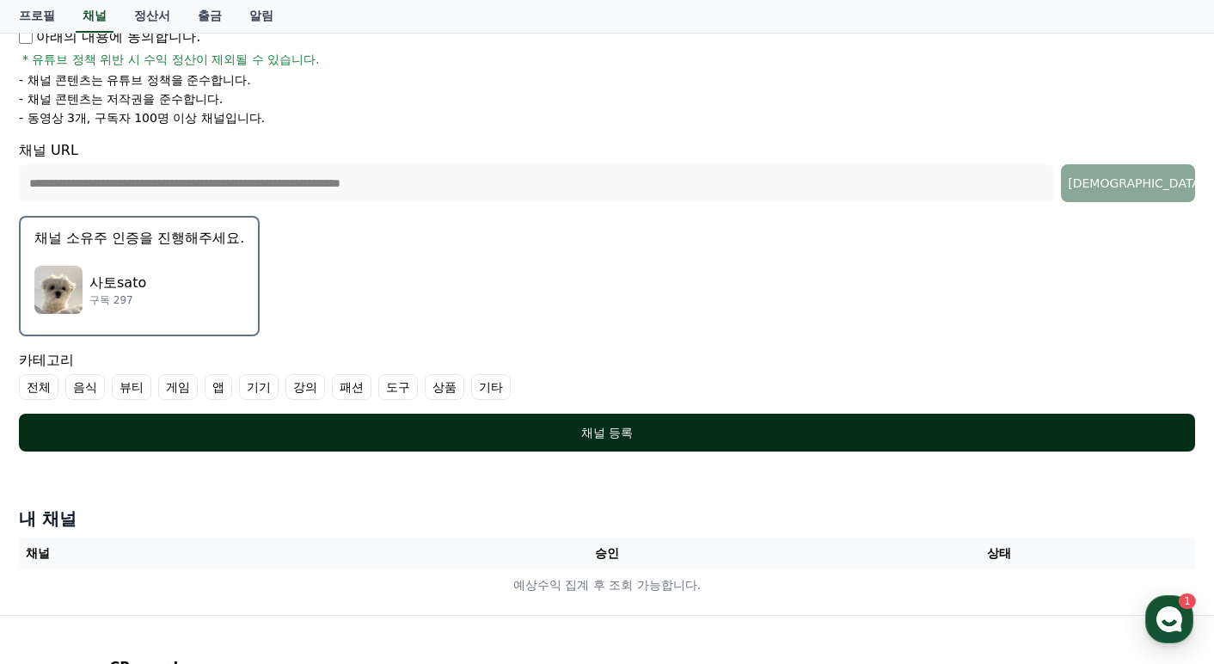
click at [618, 426] on div "채널 등록" at bounding box center [607, 432] width 1108 height 17
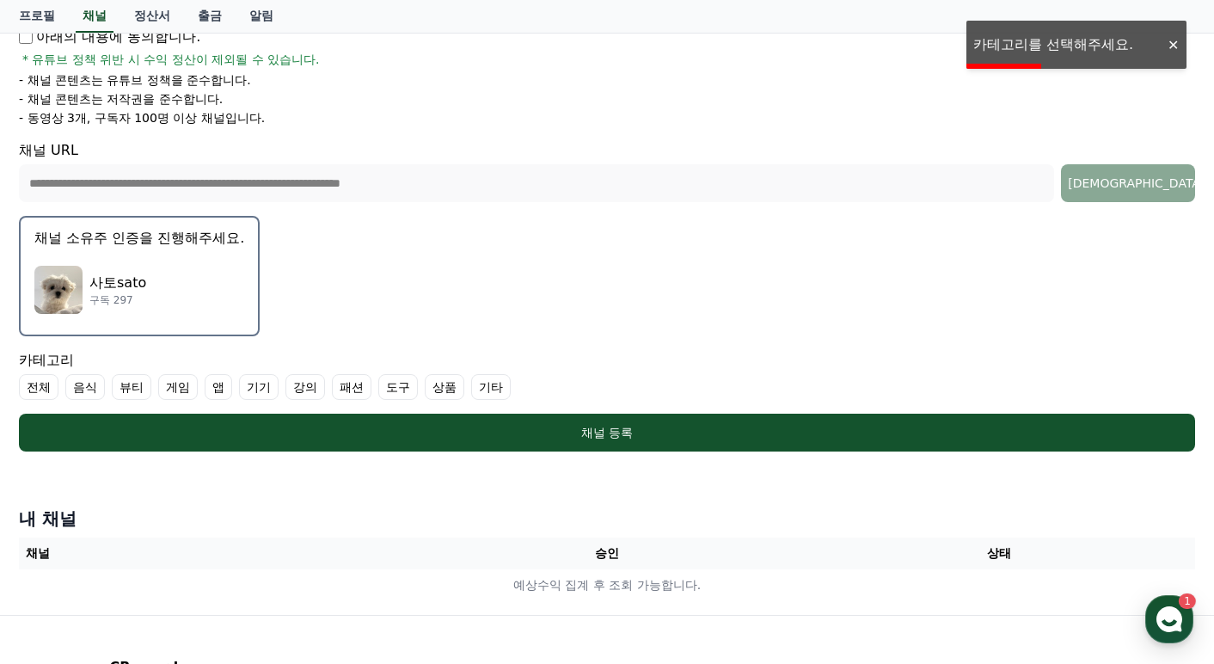
click at [471, 381] on label "기타" at bounding box center [491, 387] width 40 height 26
click at [40, 379] on label "전체" at bounding box center [39, 387] width 40 height 26
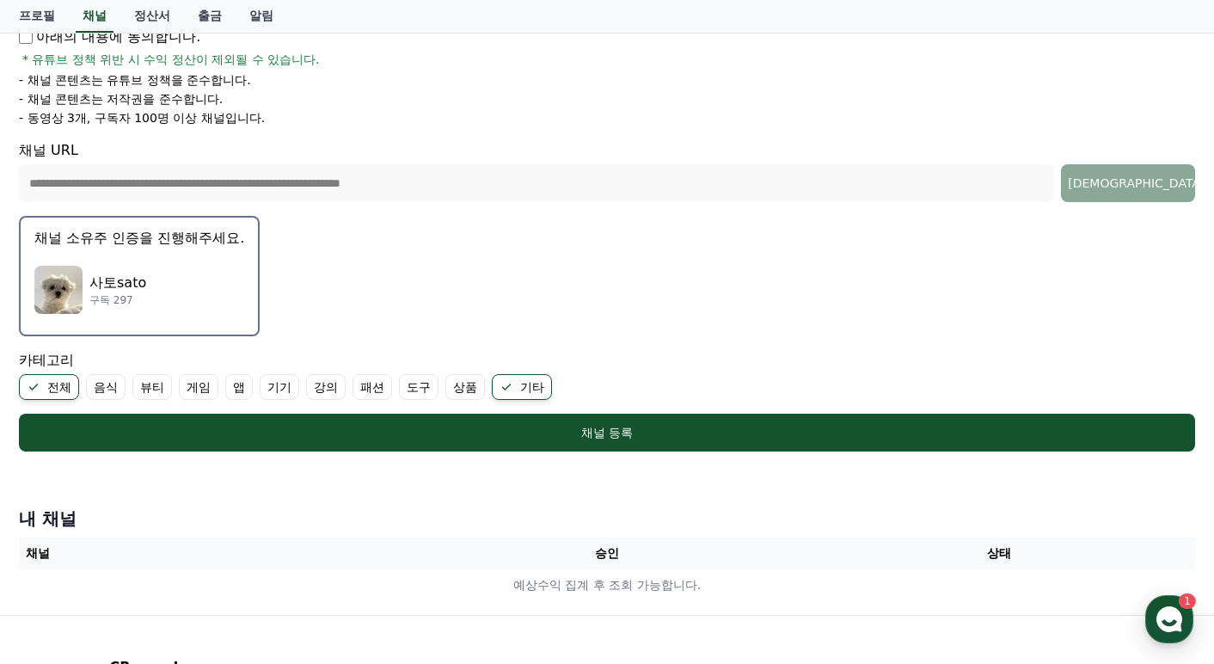
click at [500, 380] on icon at bounding box center [507, 387] width 14 height 14
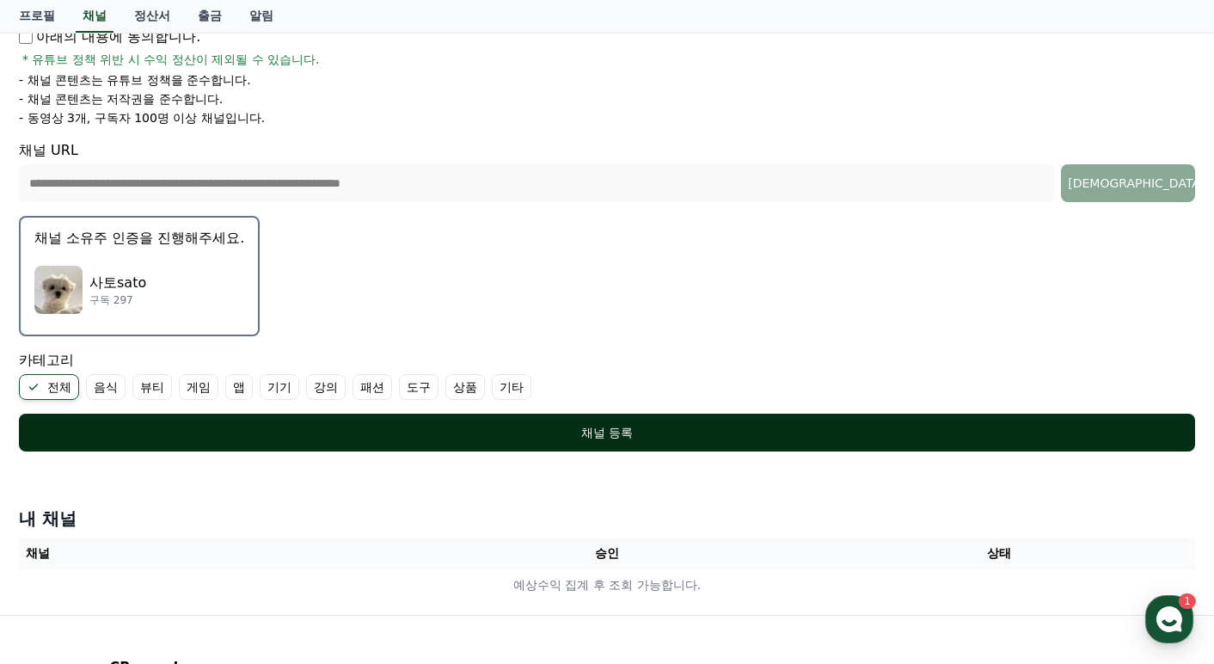
click at [470, 424] on div "채널 등록" at bounding box center [607, 432] width 1108 height 17
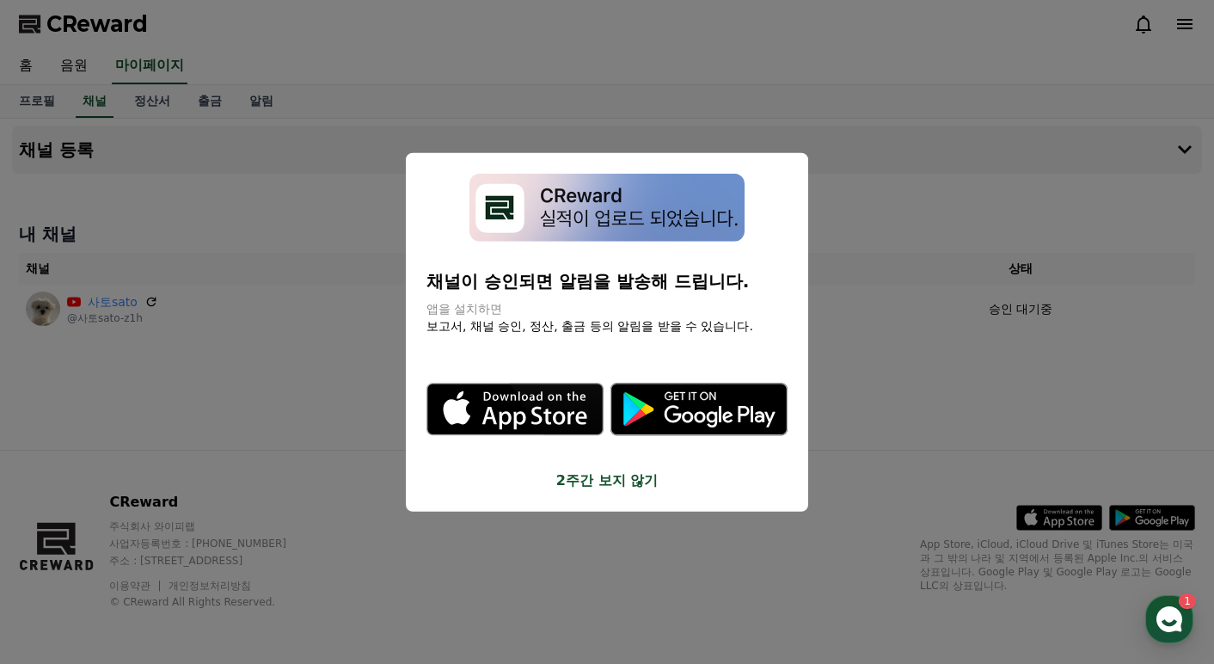
click at [331, 359] on button "close modal" at bounding box center [607, 332] width 1214 height 664
